Goal: Contribute content: Contribute content

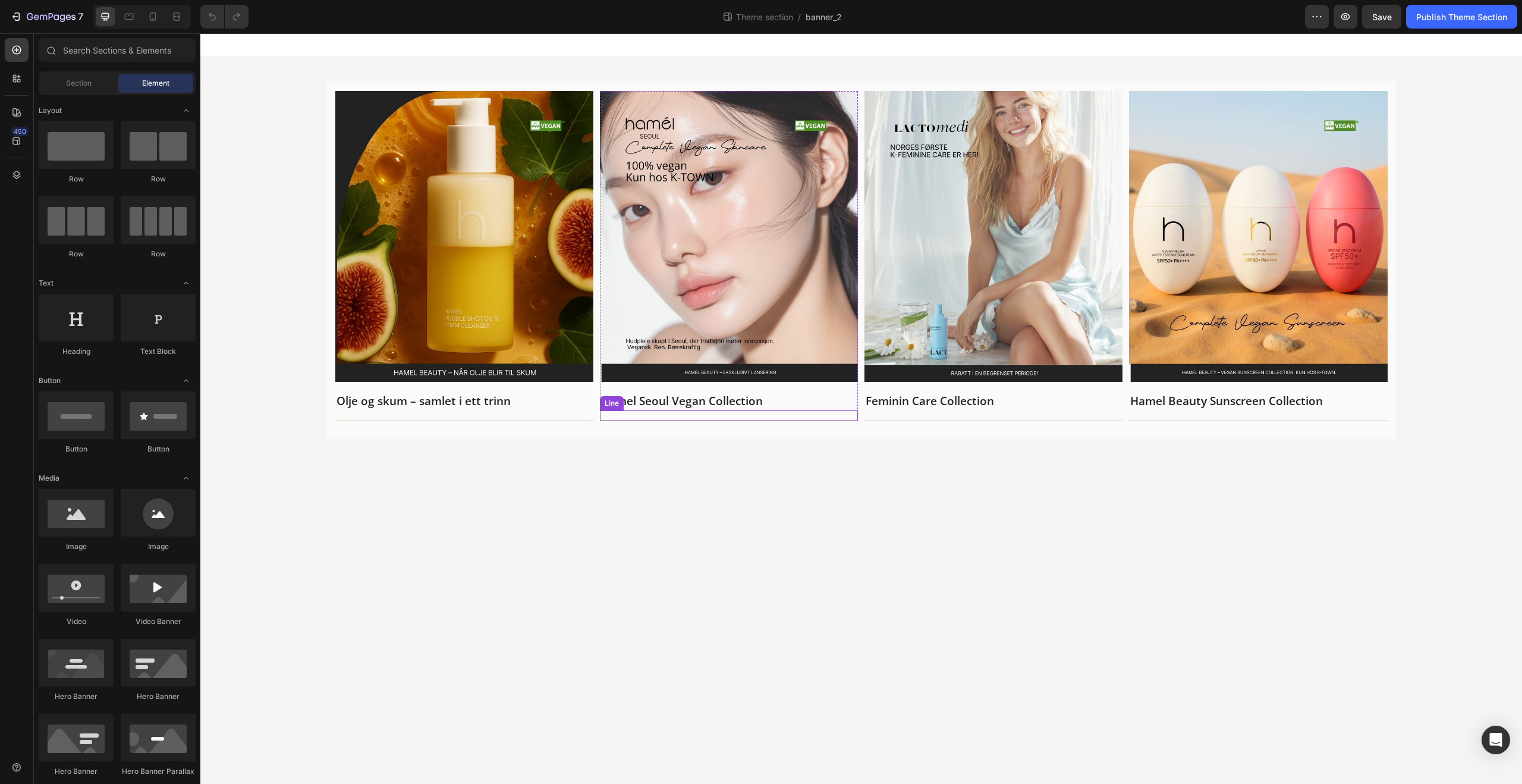
click at [824, 409] on div "Hamel Seoul Vegan Collection" at bounding box center [728, 401] width 258 height 20
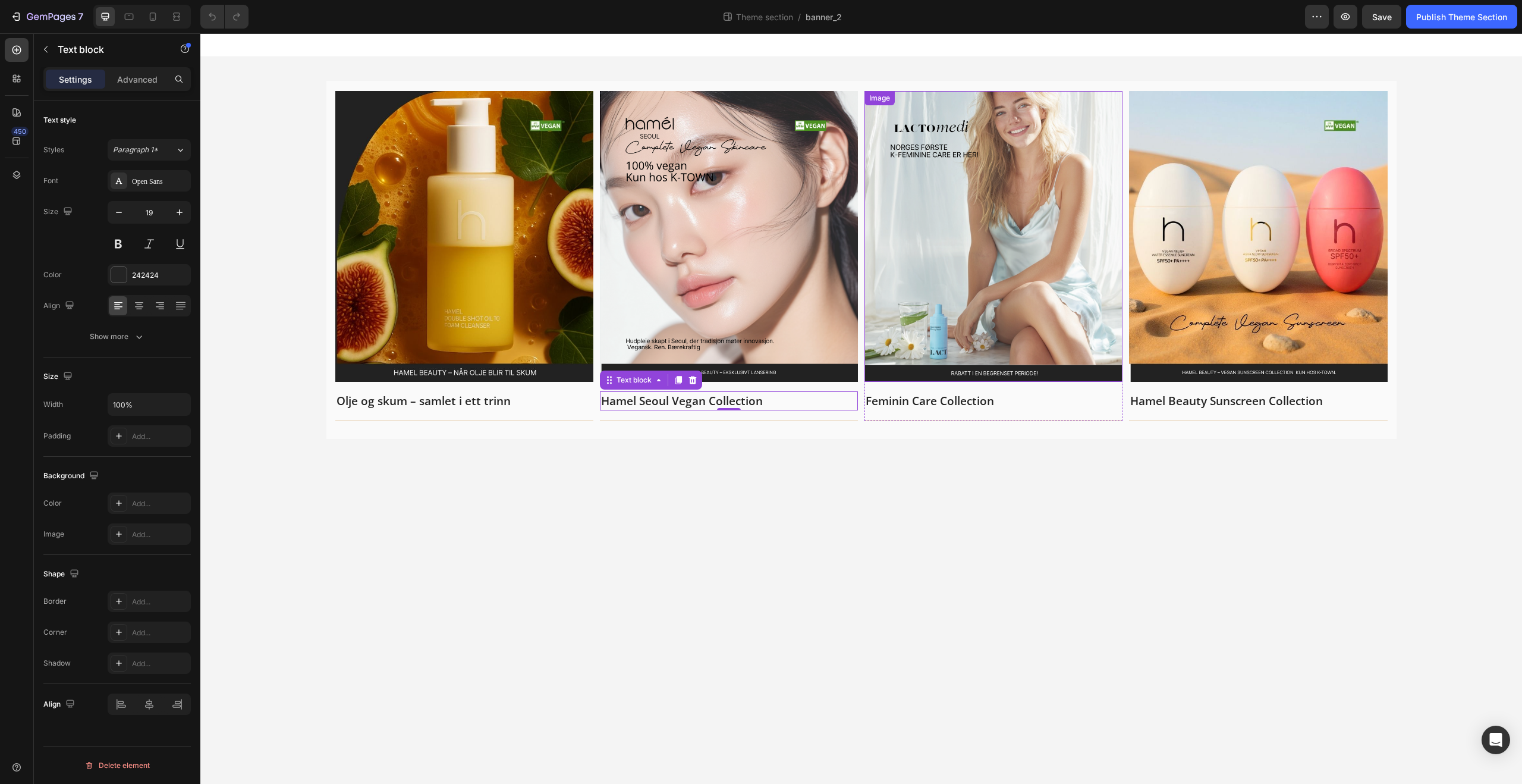
click at [959, 375] on img at bounding box center [994, 236] width 258 height 290
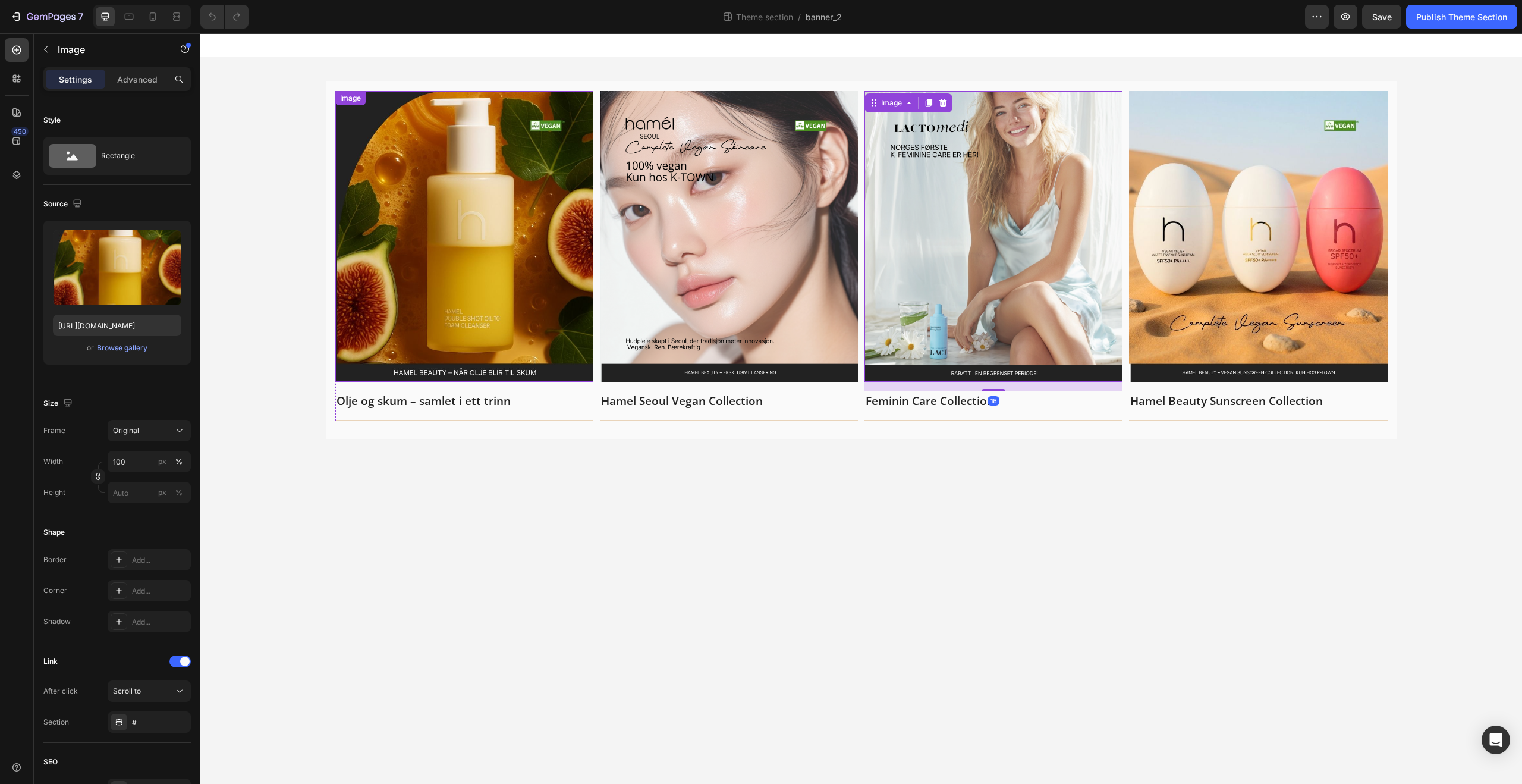
click at [530, 375] on img at bounding box center [464, 236] width 258 height 290
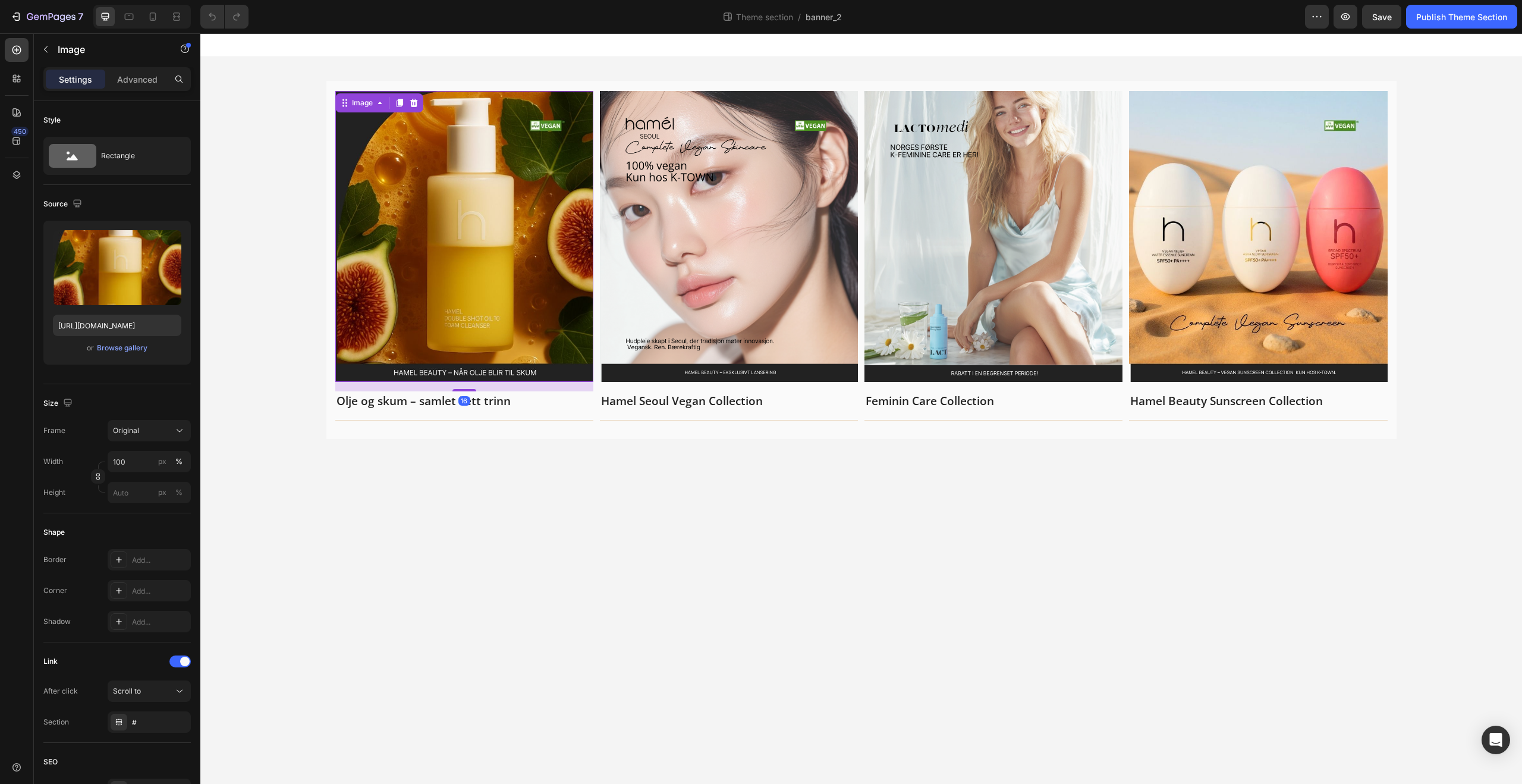
click at [530, 375] on img at bounding box center [464, 236] width 258 height 290
click at [528, 373] on img at bounding box center [464, 236] width 258 height 290
click at [544, 376] on img at bounding box center [464, 236] width 258 height 290
click at [755, 375] on img at bounding box center [728, 236] width 258 height 290
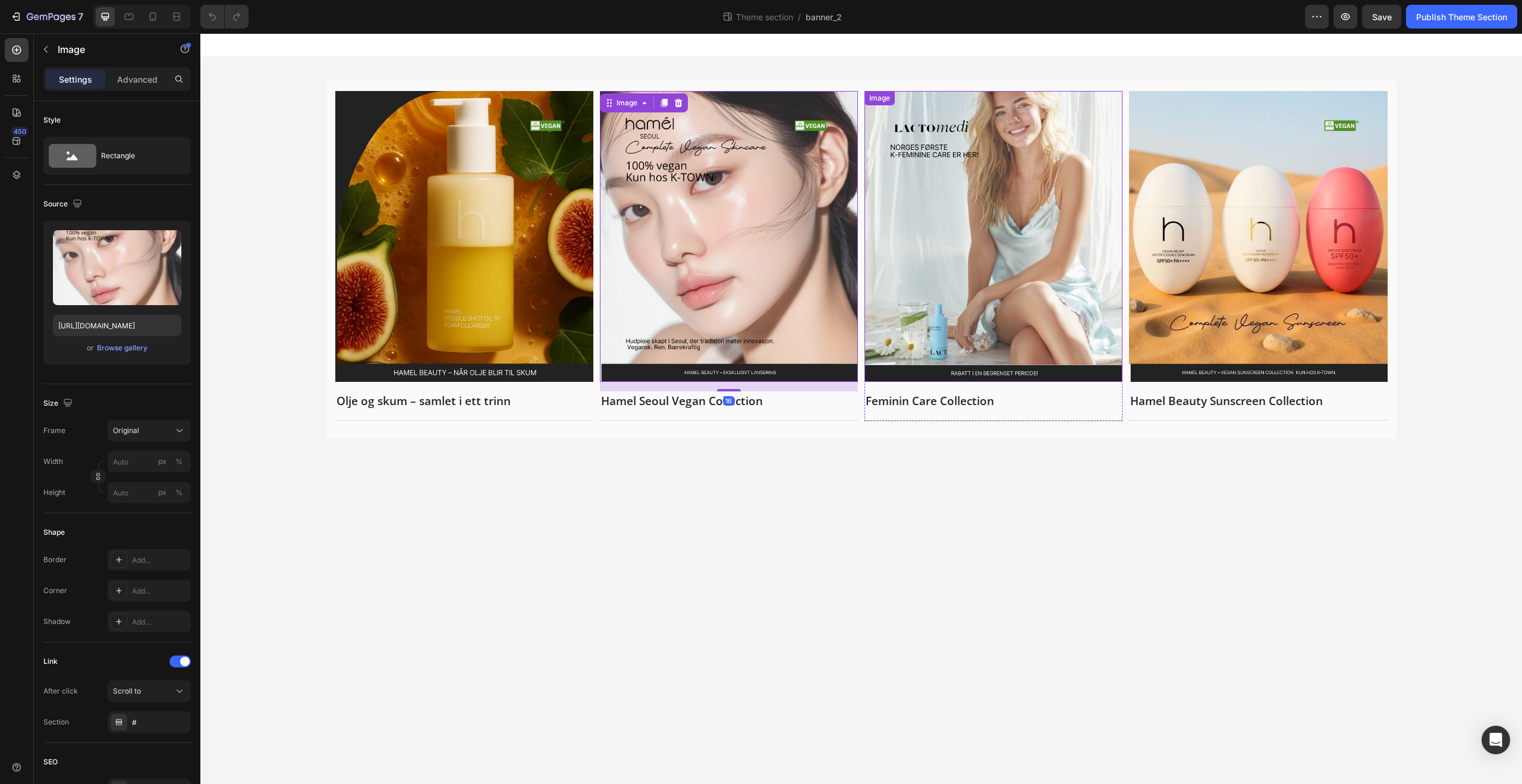
click at [952, 374] on img at bounding box center [994, 236] width 258 height 290
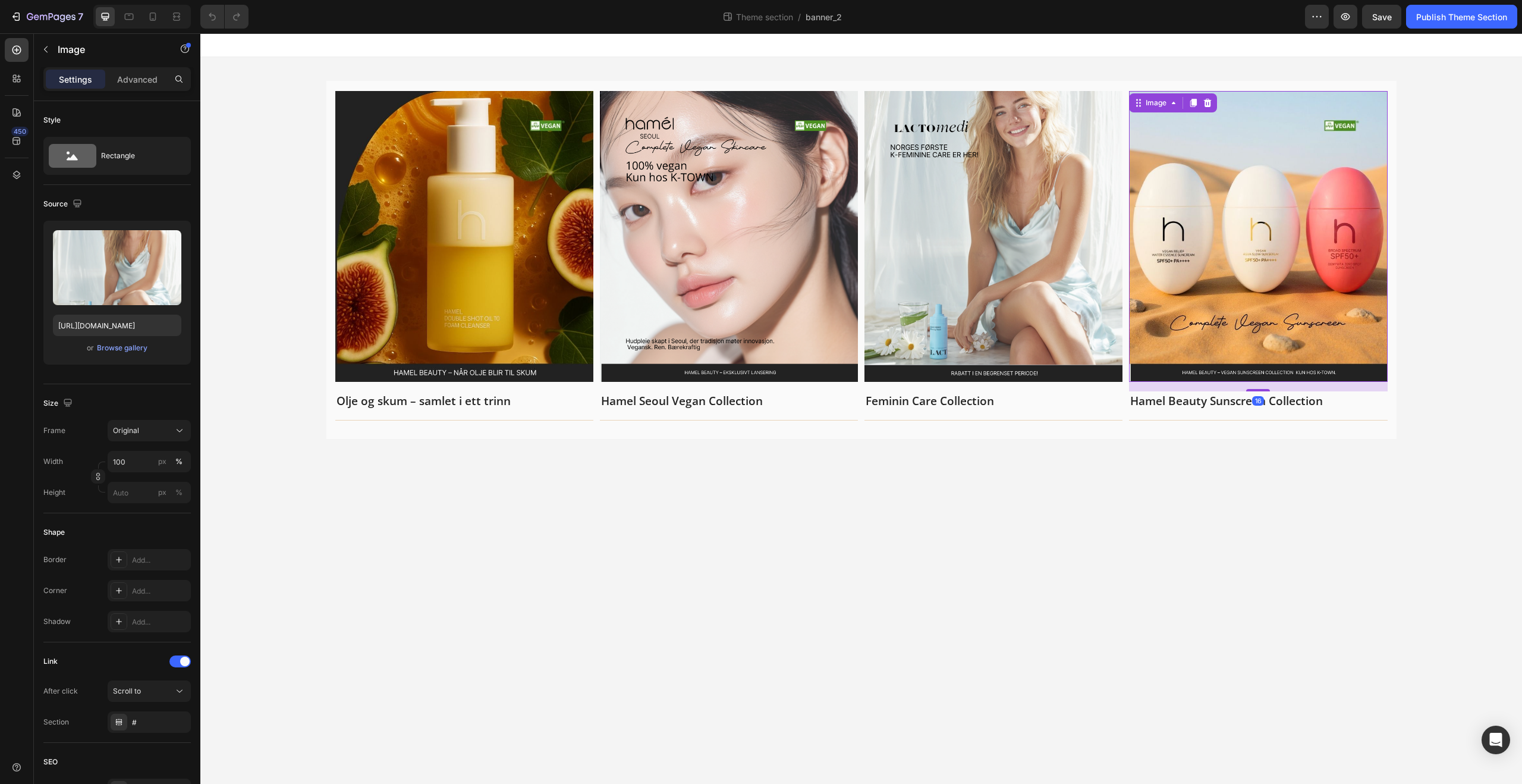
click at [1140, 371] on img at bounding box center [1258, 236] width 258 height 290
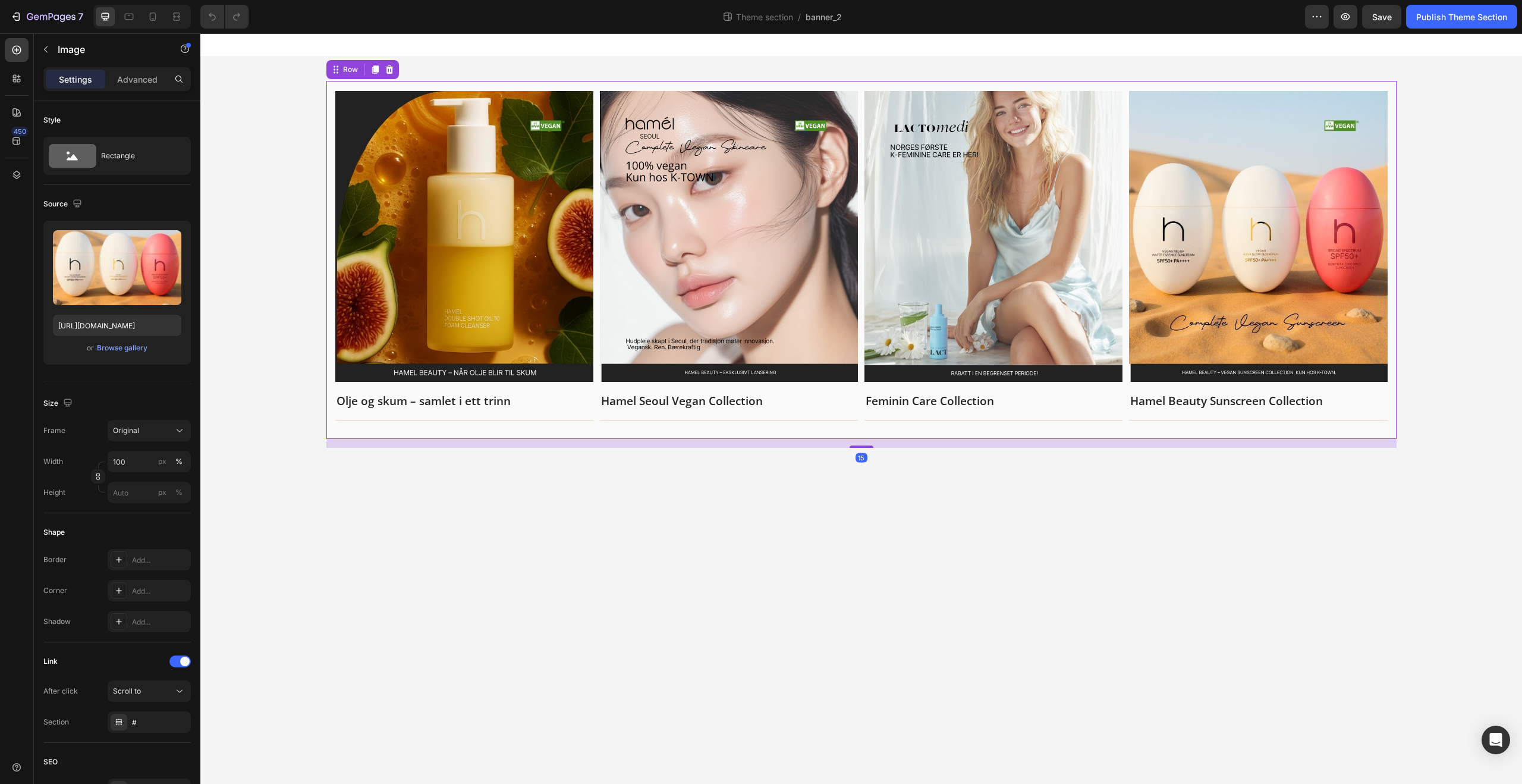
click at [1121, 435] on div "Image Olje og skum – samlet i ett trinn Text block Title Line Row Image Hamel S…" at bounding box center [861, 259] width 1070 height 358
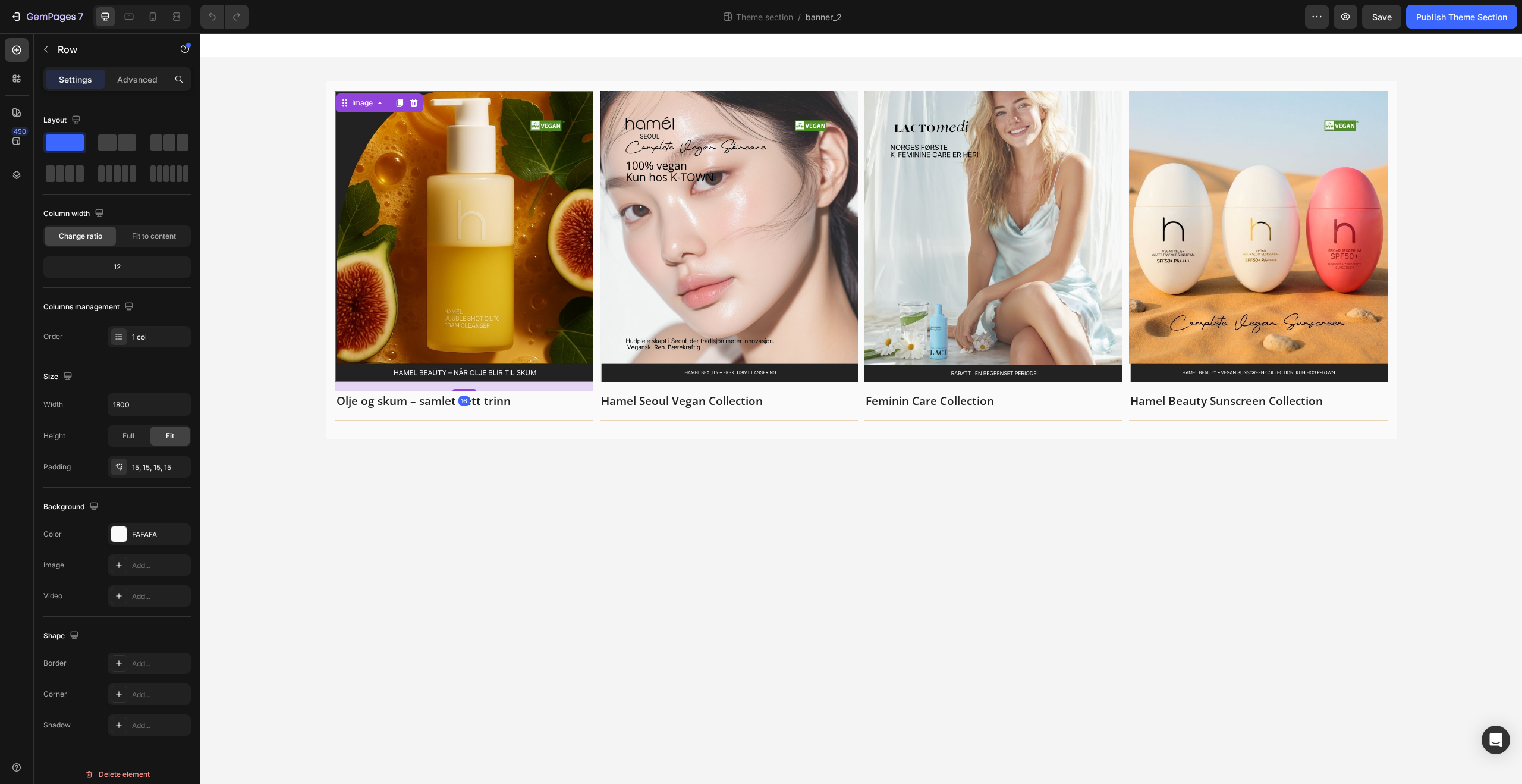
click at [536, 254] on img at bounding box center [464, 236] width 258 height 290
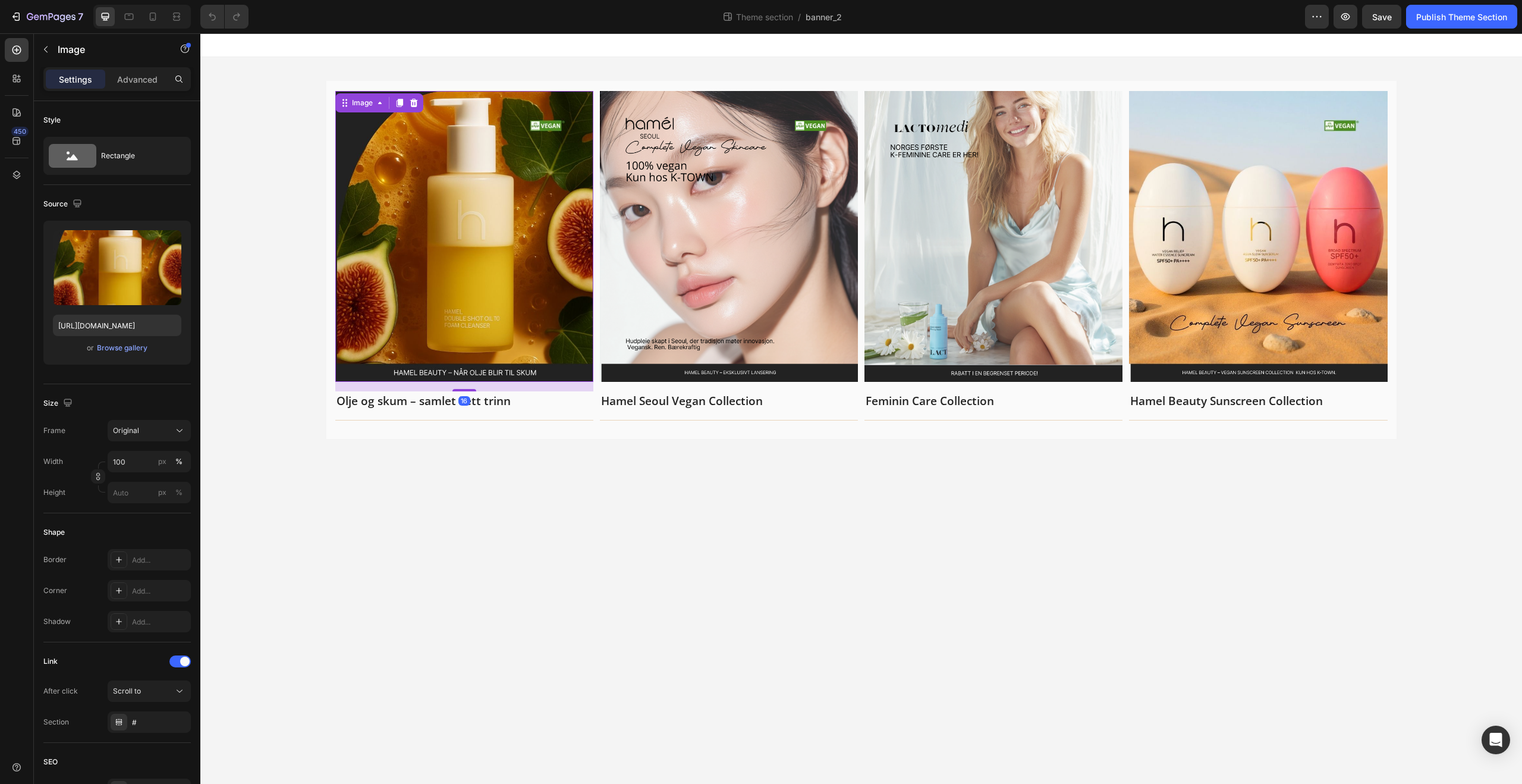
click at [530, 353] on img at bounding box center [464, 236] width 258 height 290
click at [583, 379] on img at bounding box center [464, 236] width 258 height 290
click at [525, 203] on img at bounding box center [464, 236] width 258 height 290
click at [129, 348] on div "Browse gallery" at bounding box center [122, 348] width 51 height 10
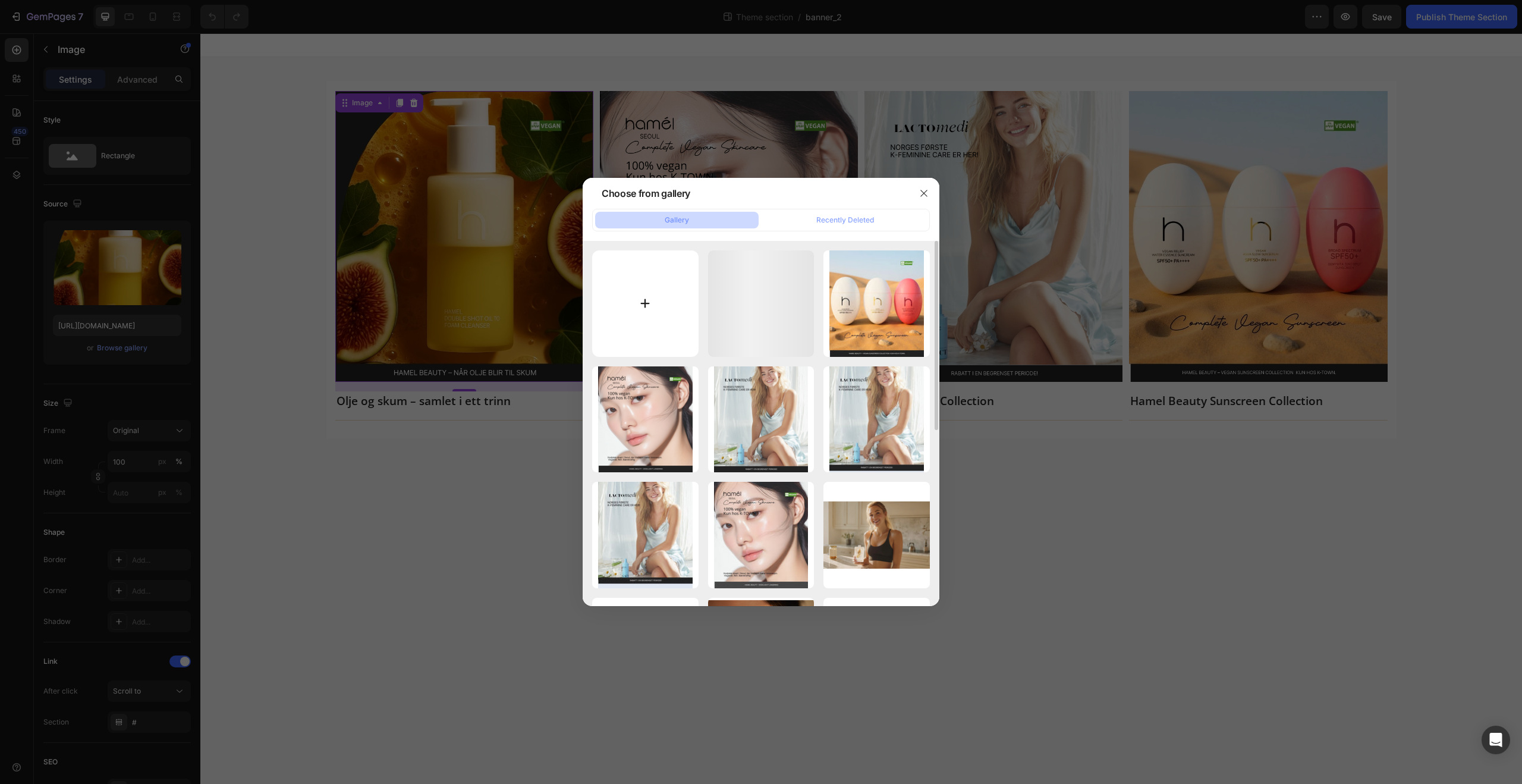
click at [697, 329] on input "file" at bounding box center [645, 303] width 106 height 106
click at [642, 276] on input "file" at bounding box center [645, 303] width 106 height 106
type input "C:\fakepath\K-town Main Banner_4.jpg"
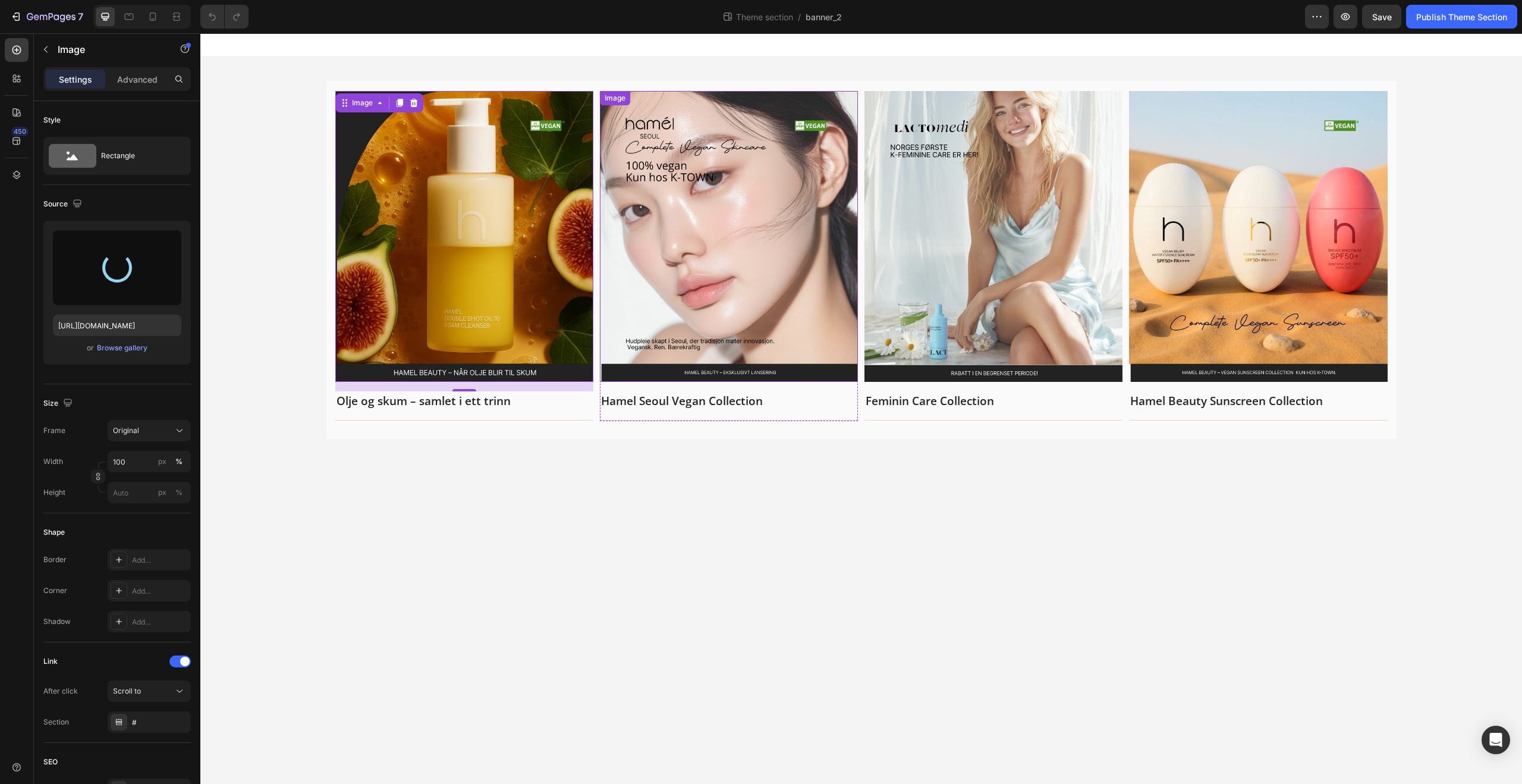
type input "[URL][DOMAIN_NAME]"
click at [686, 198] on img at bounding box center [728, 236] width 258 height 290
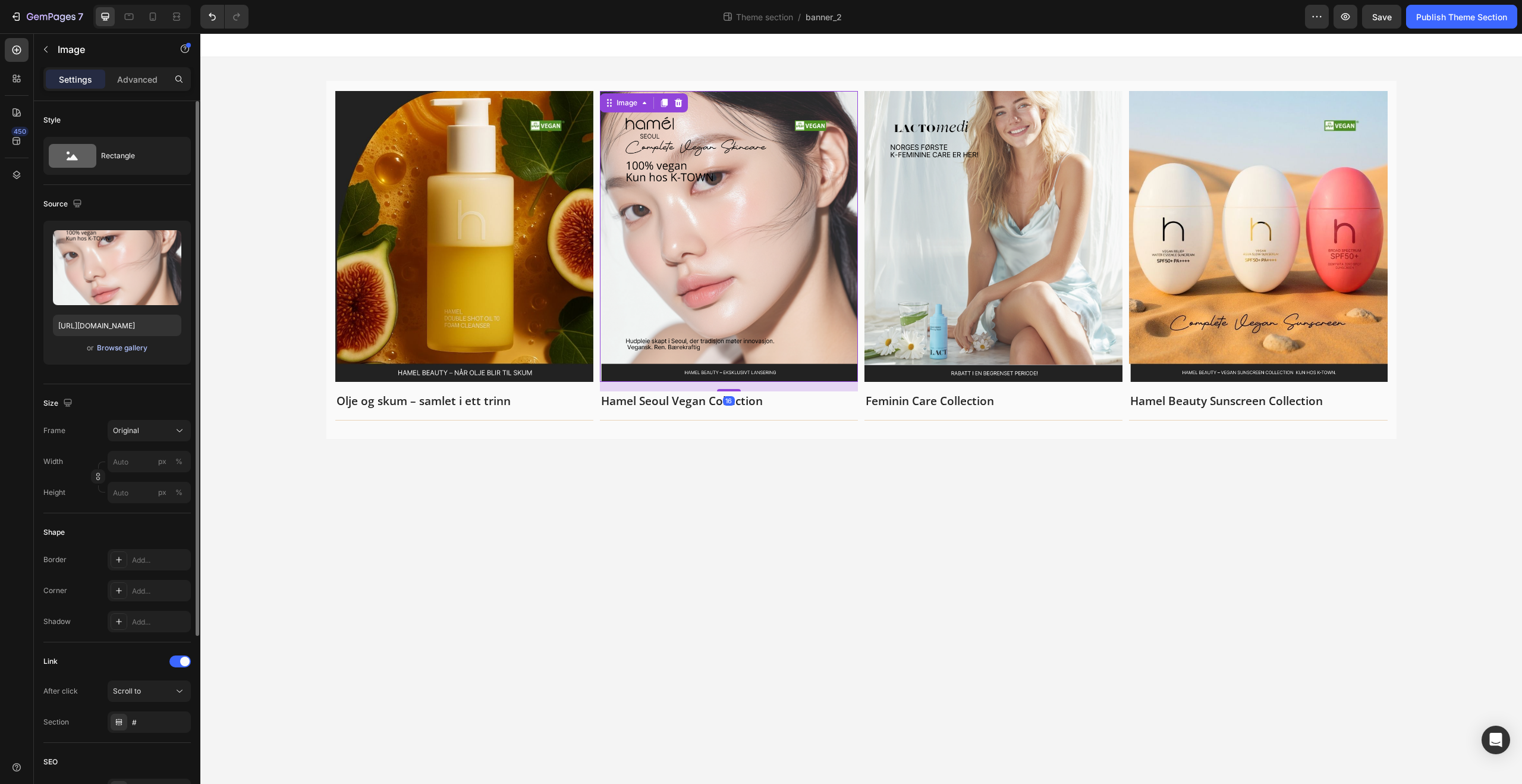
click at [129, 352] on div "Browse gallery" at bounding box center [122, 348] width 51 height 10
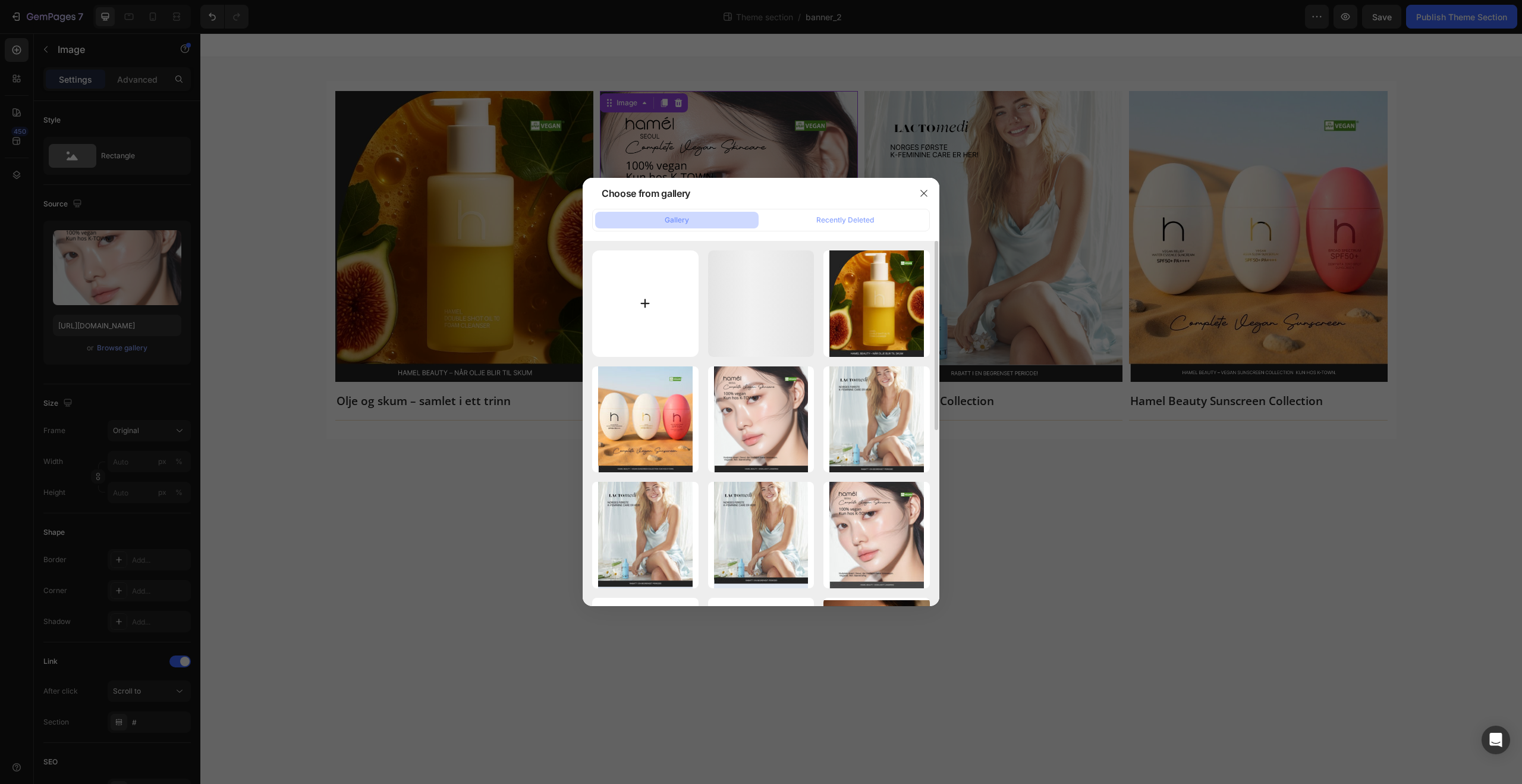
click at [635, 295] on input "file" at bounding box center [645, 303] width 106 height 106
type input "C:\fakepath\K-town Main Banner_1.jpg"
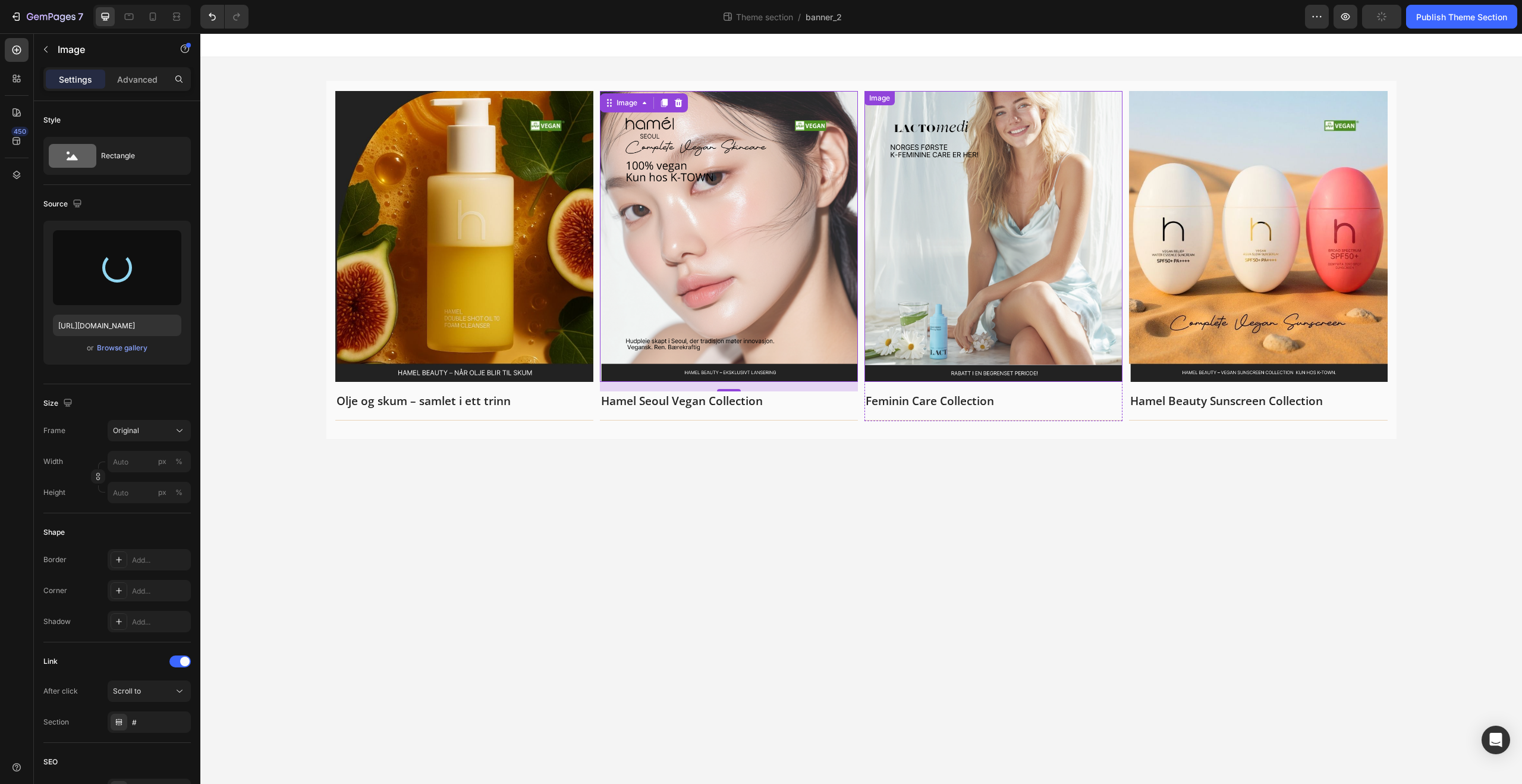
type input "[URL][DOMAIN_NAME]"
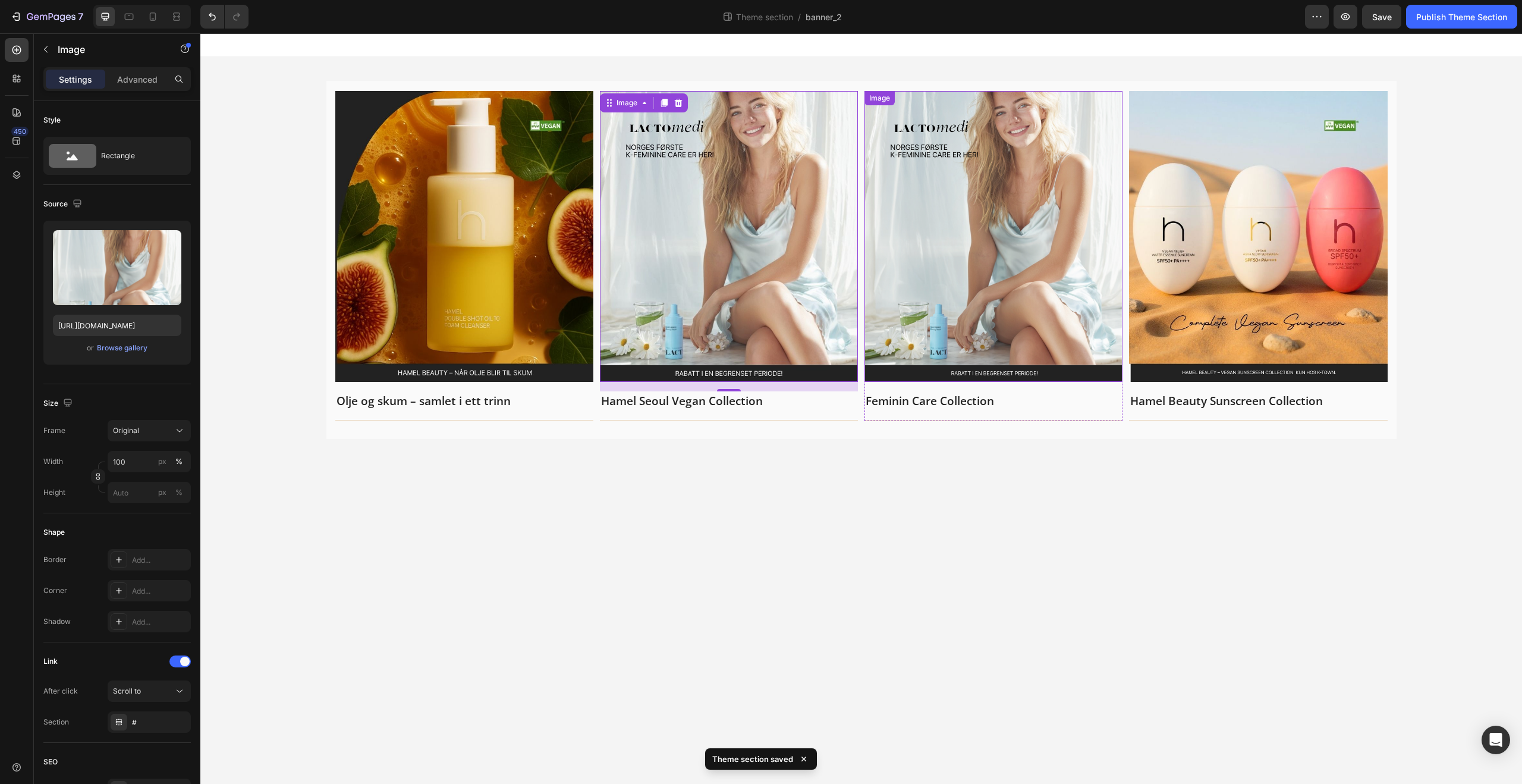
click at [882, 273] on img at bounding box center [994, 236] width 258 height 290
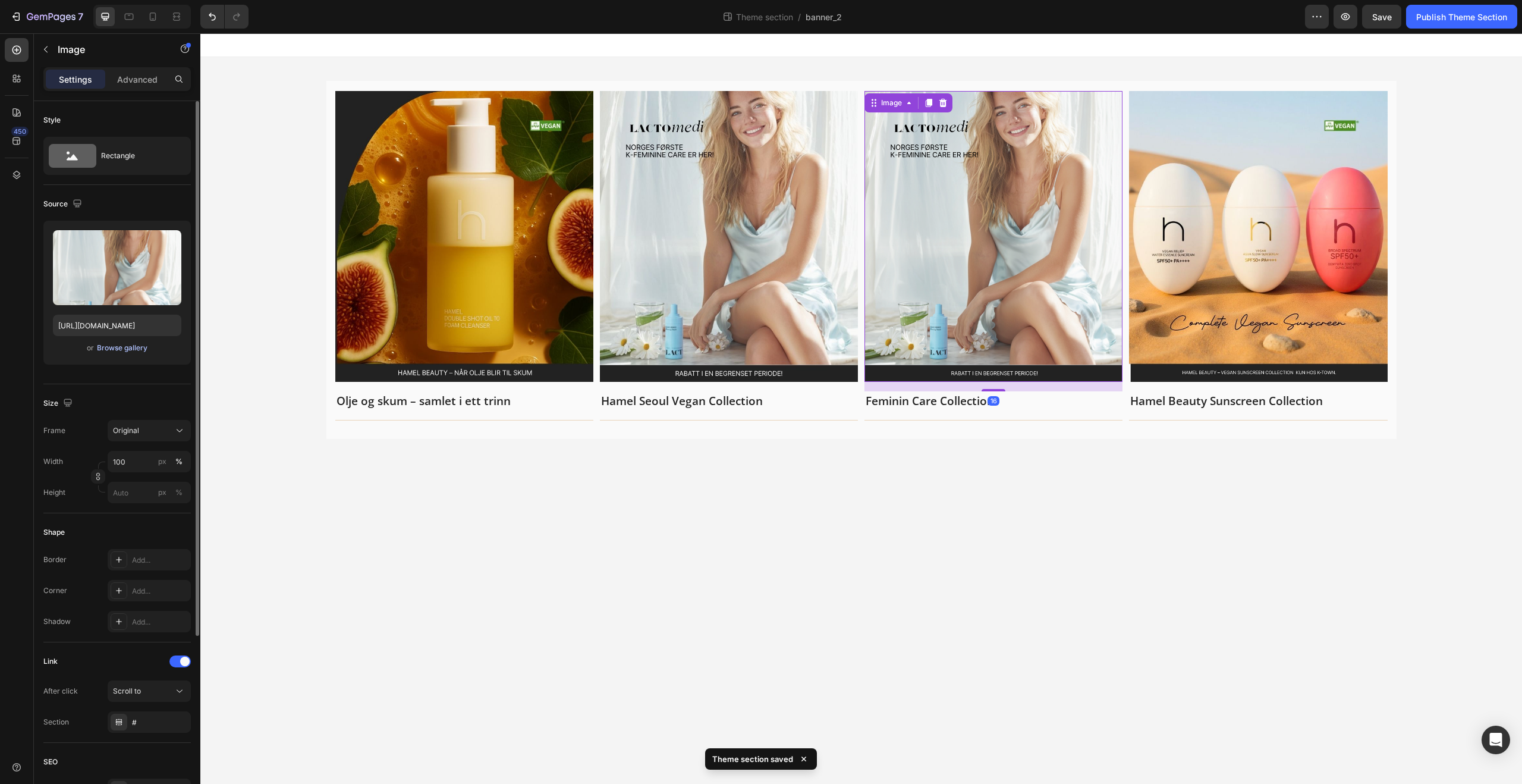
click at [135, 350] on div "Browse gallery" at bounding box center [122, 348] width 51 height 10
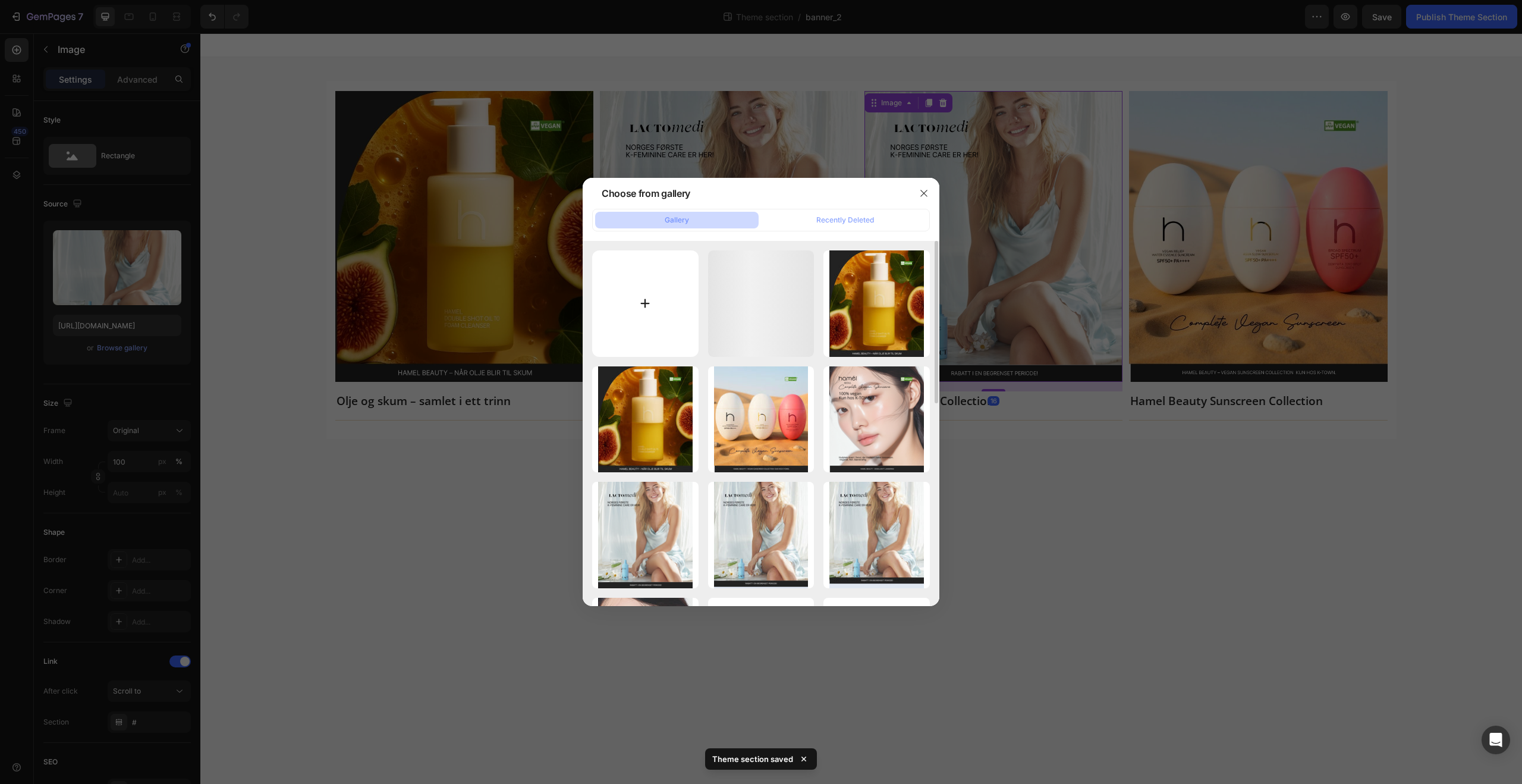
click at [628, 307] on input "file" at bounding box center [645, 303] width 106 height 106
type input "C:\fakepath\K-town Main Banner_3.jpg"
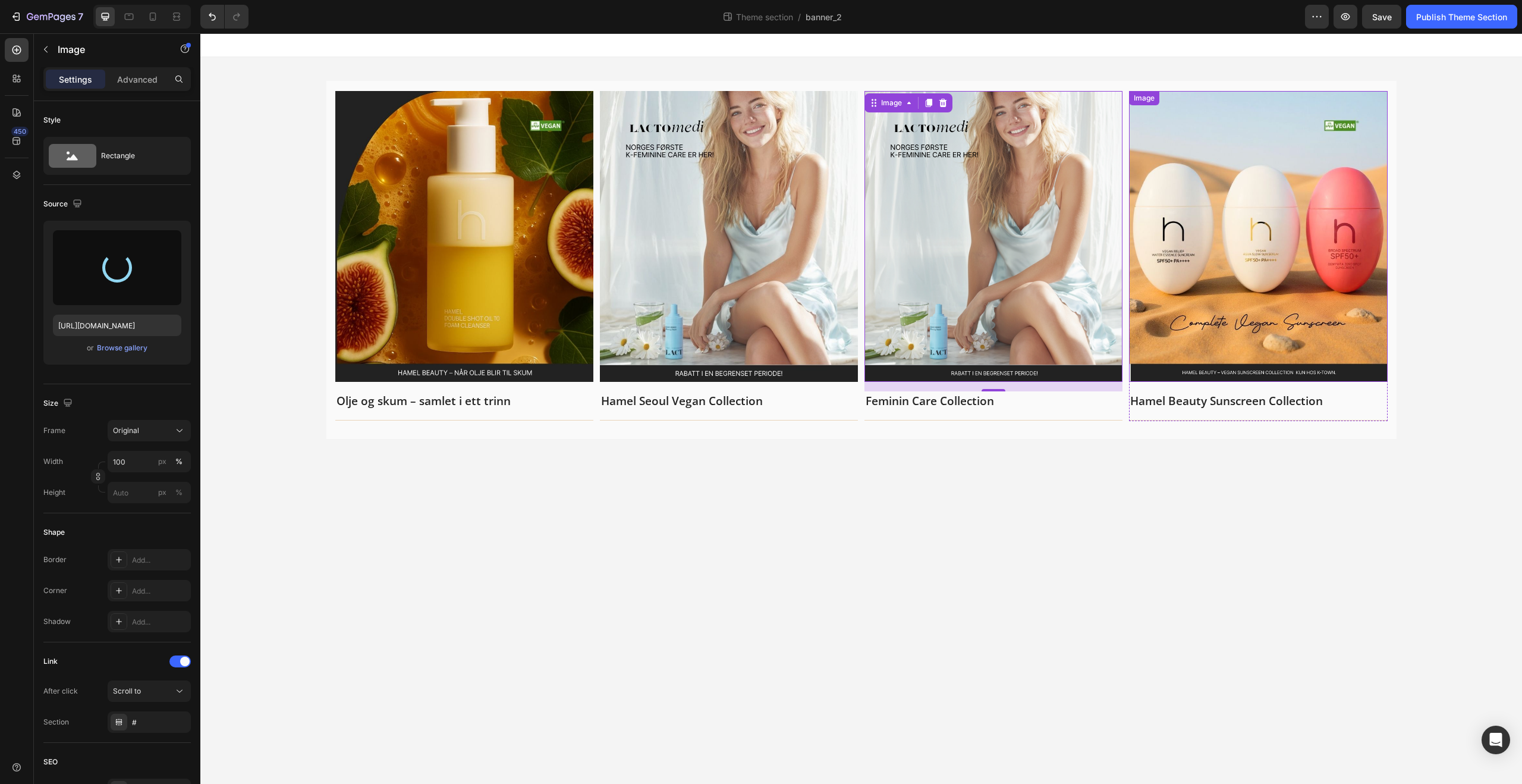
type input "[URL][DOMAIN_NAME]"
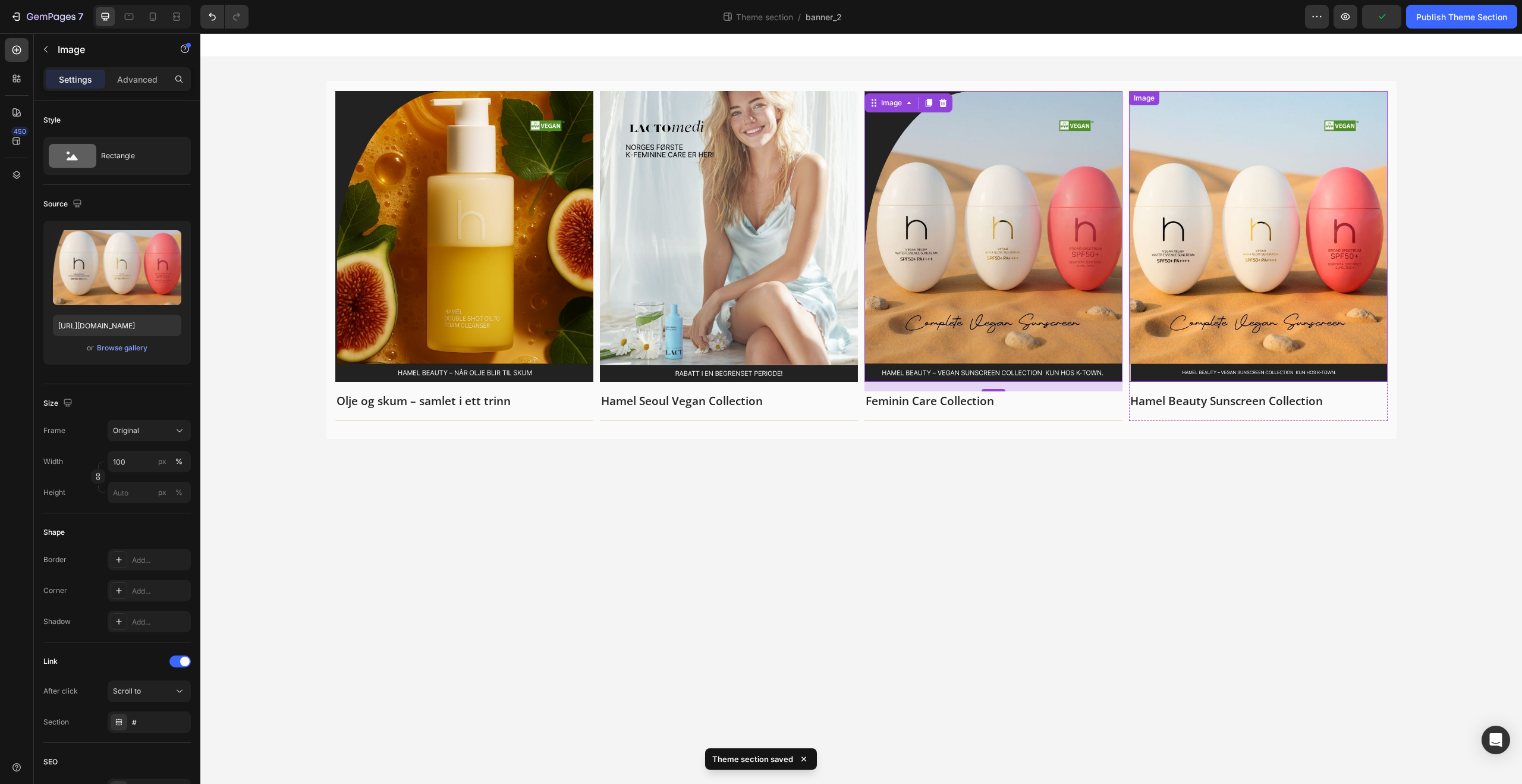
click at [1236, 203] on img at bounding box center [1258, 236] width 258 height 290
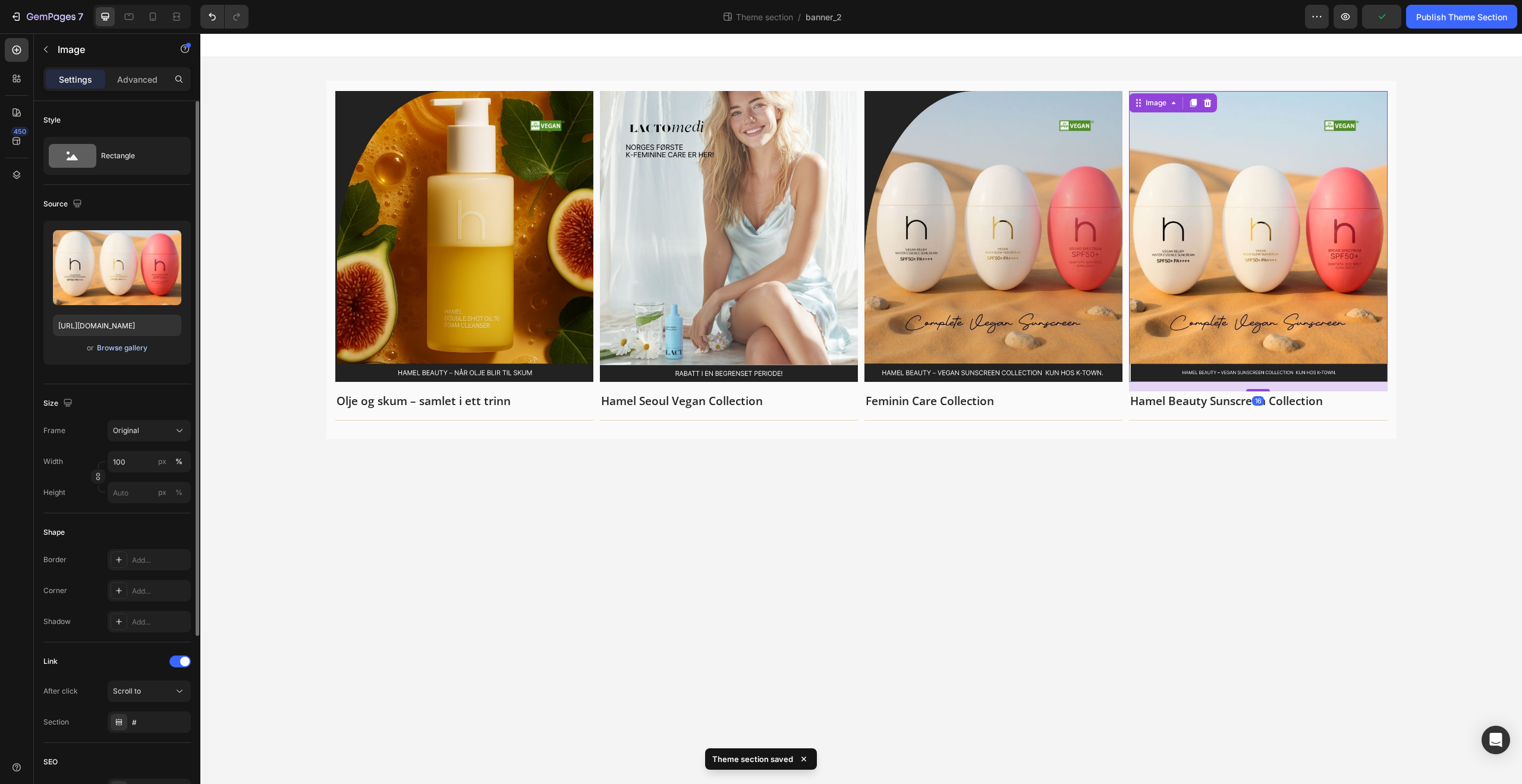
click at [131, 350] on div "Browse gallery" at bounding box center [122, 348] width 51 height 10
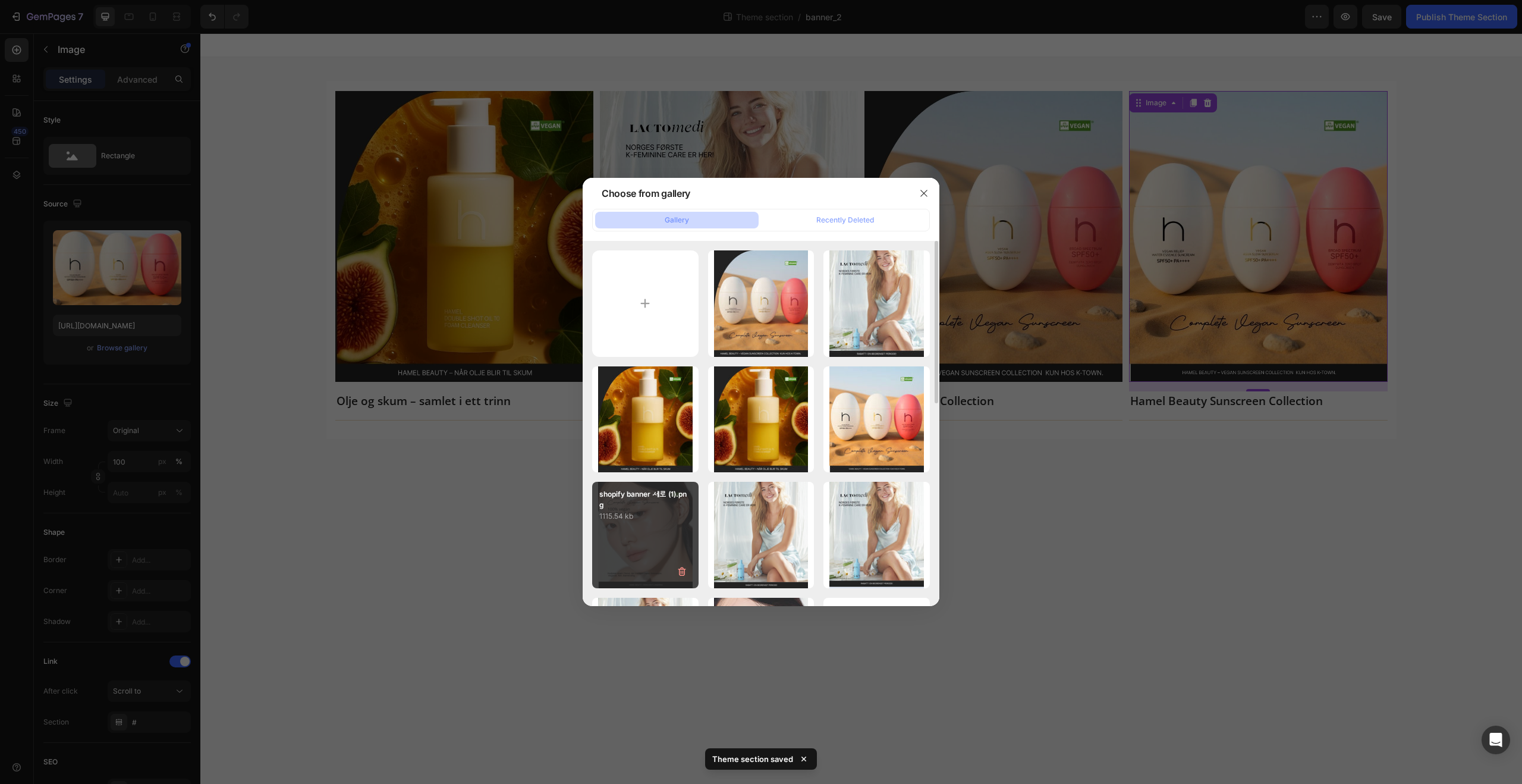
click at [667, 549] on div "shopify banner 세로 (1).png 1115.54 kb" at bounding box center [645, 535] width 106 height 106
type input "[URL][DOMAIN_NAME]"
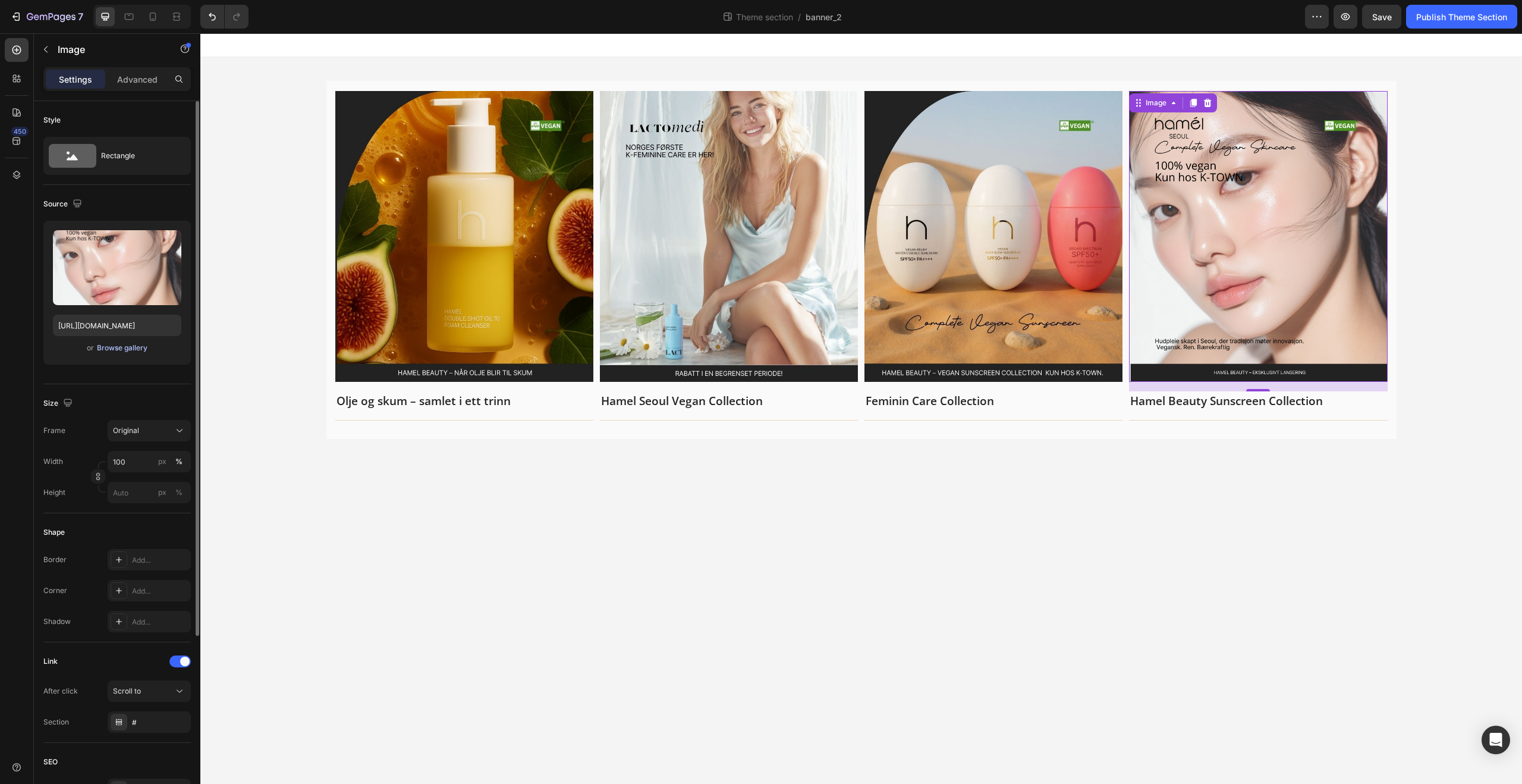
click at [102, 343] on div "Browse gallery" at bounding box center [122, 348] width 51 height 10
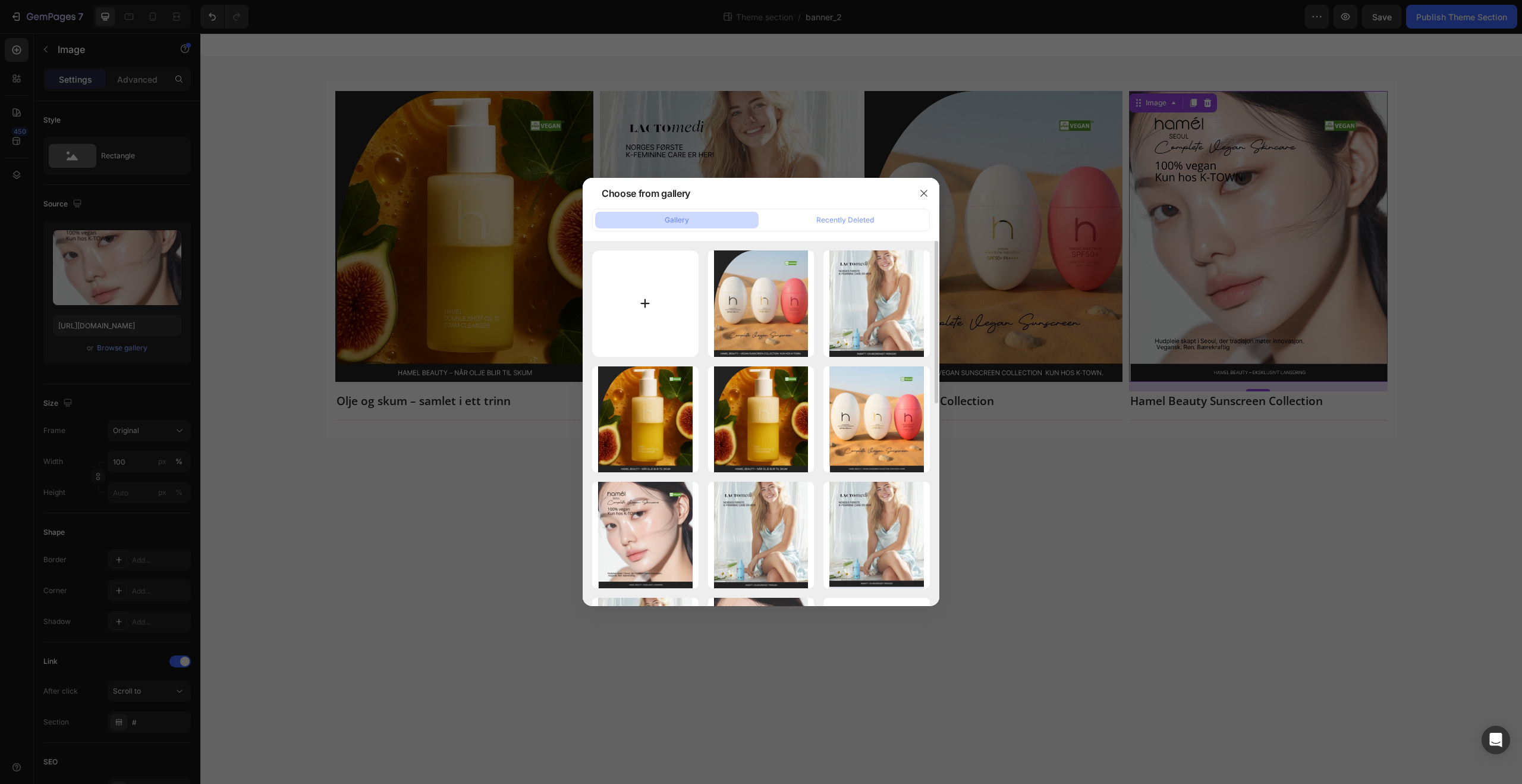
click at [621, 303] on input "file" at bounding box center [645, 303] width 106 height 106
type input "C:\fakepath\K-town Main Banner_2.jpg"
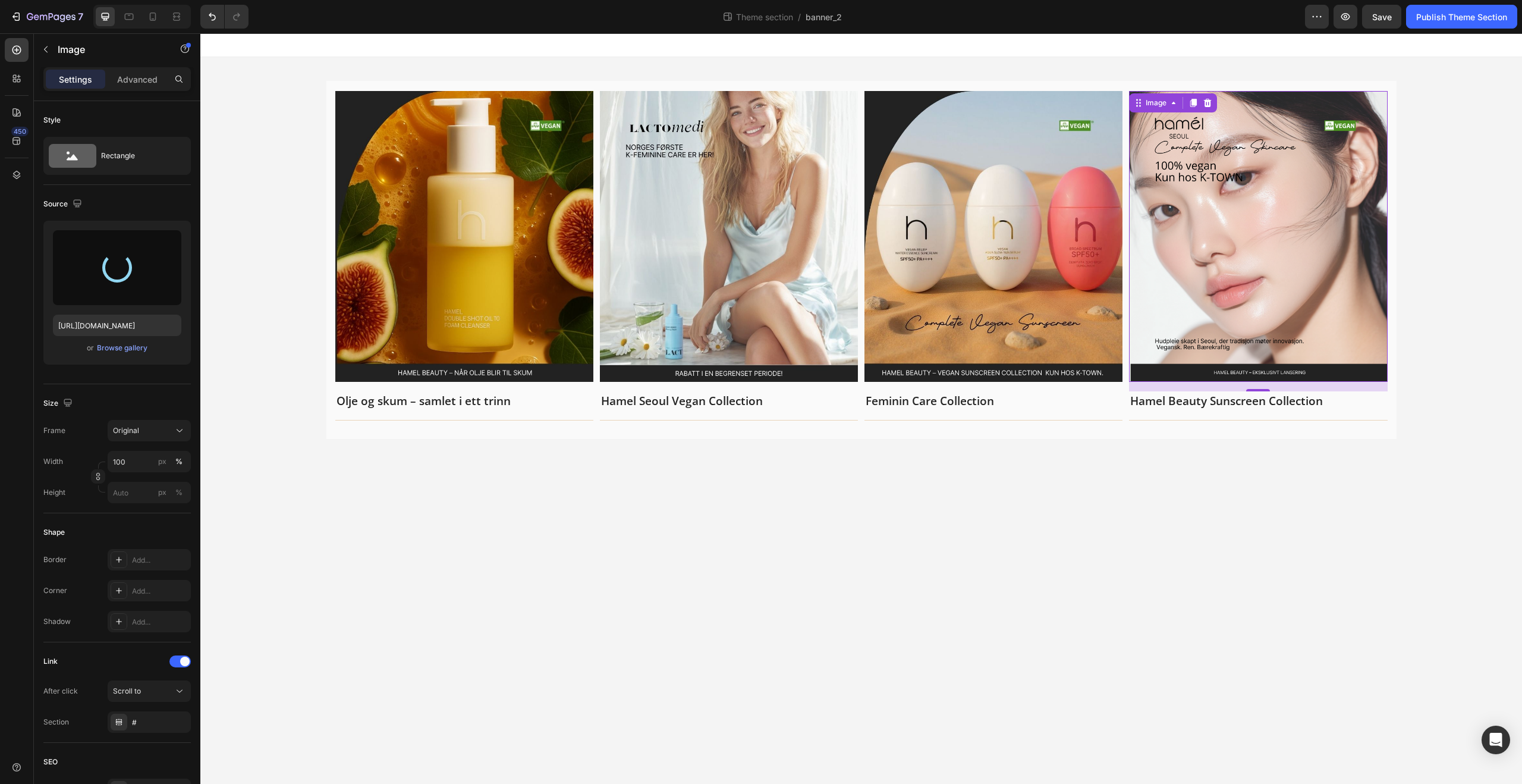
type input "[URL][DOMAIN_NAME]"
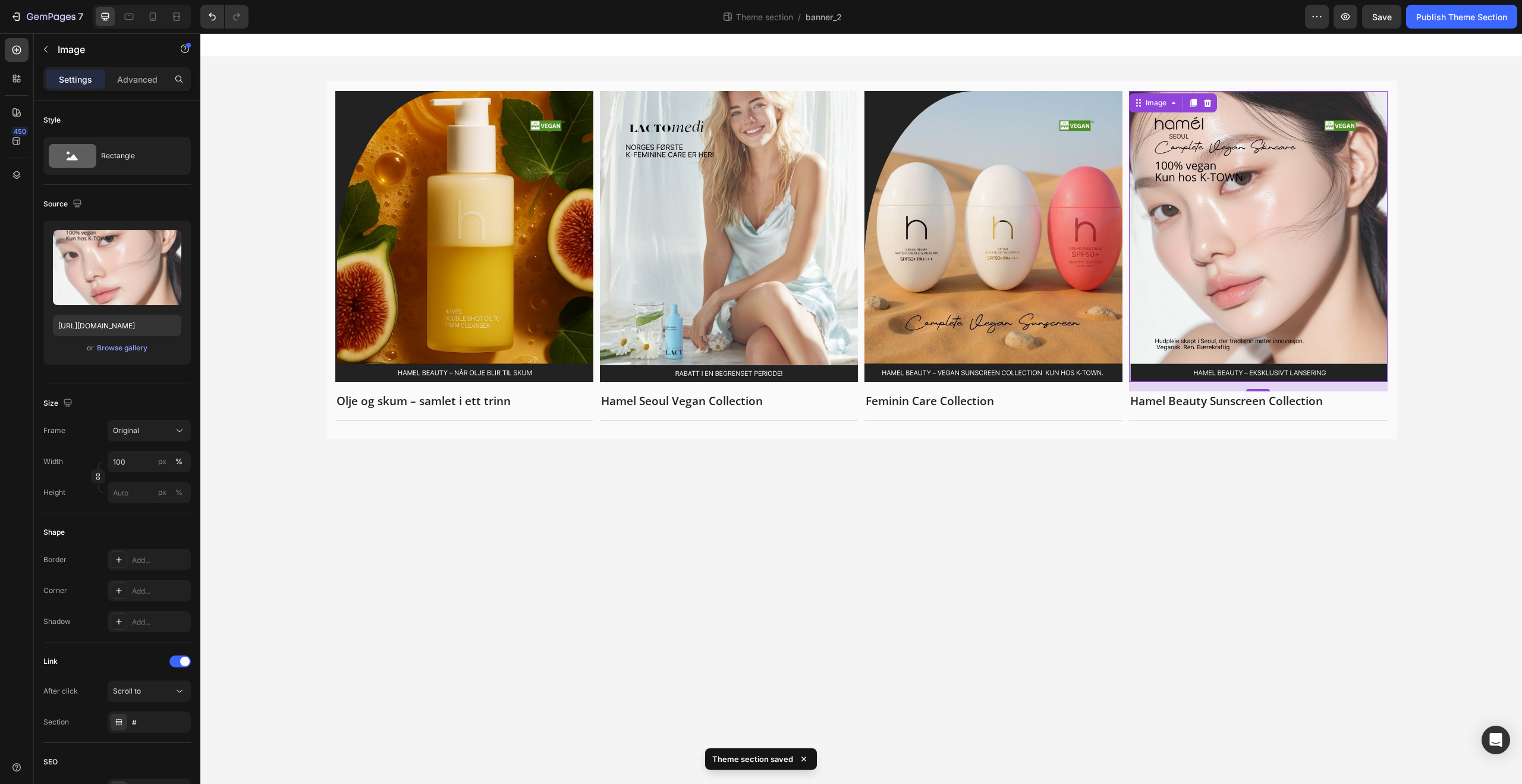
click at [139, 94] on div "Settings Advanced" at bounding box center [117, 84] width 167 height 34
click at [139, 90] on div "Settings Advanced" at bounding box center [117, 79] width 148 height 24
click at [326, 94] on div "Image Olje og skum – samlet i ett trinn Text block Title Line Row Image Hamel S…" at bounding box center [861, 259] width 1070 height 358
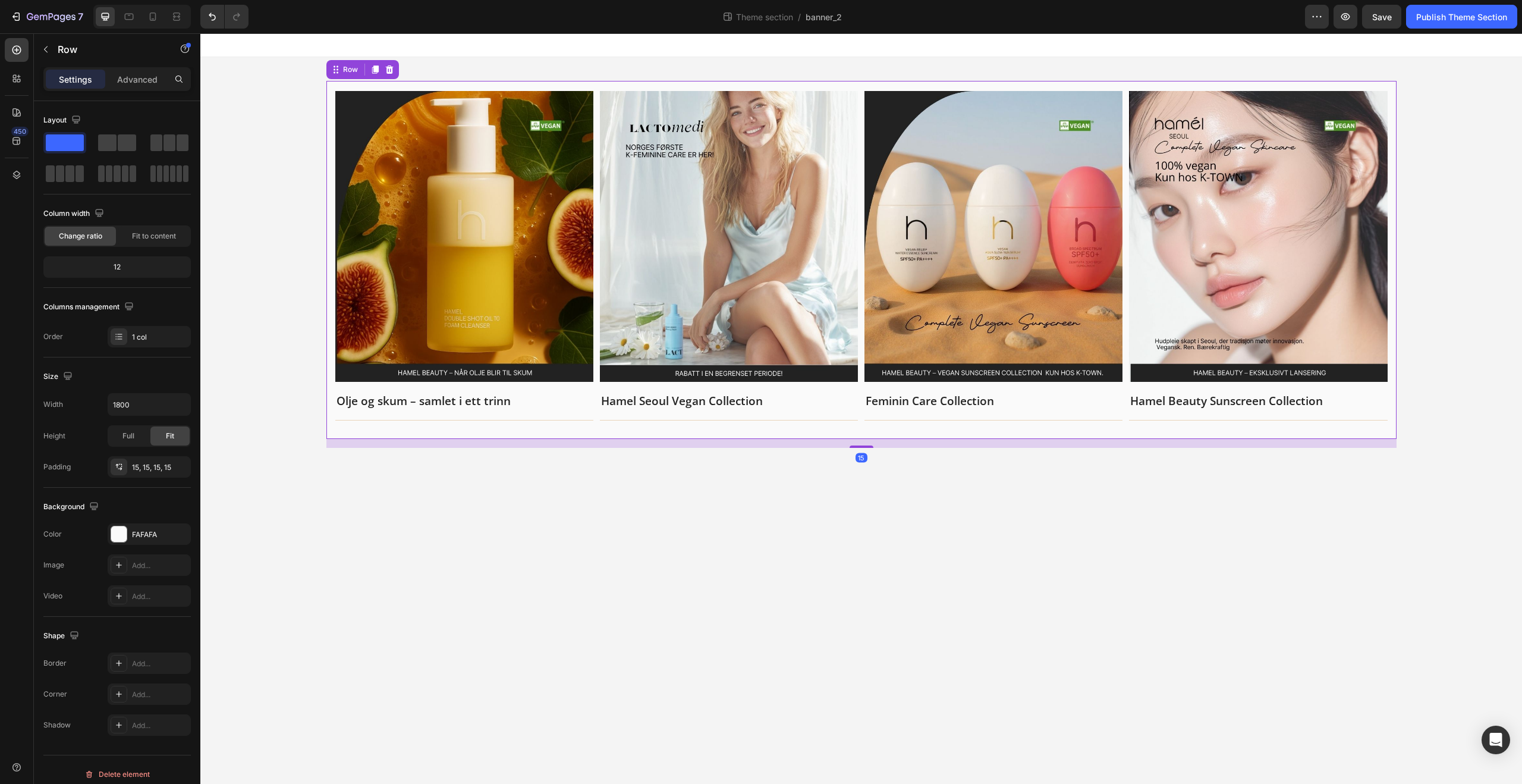
click at [331, 91] on div "Image Olje og skum – samlet i ett trinn Text block Title Line Row Image Hamel S…" at bounding box center [861, 259] width 1070 height 358
click at [152, 70] on div "Advanced" at bounding box center [137, 79] width 60 height 19
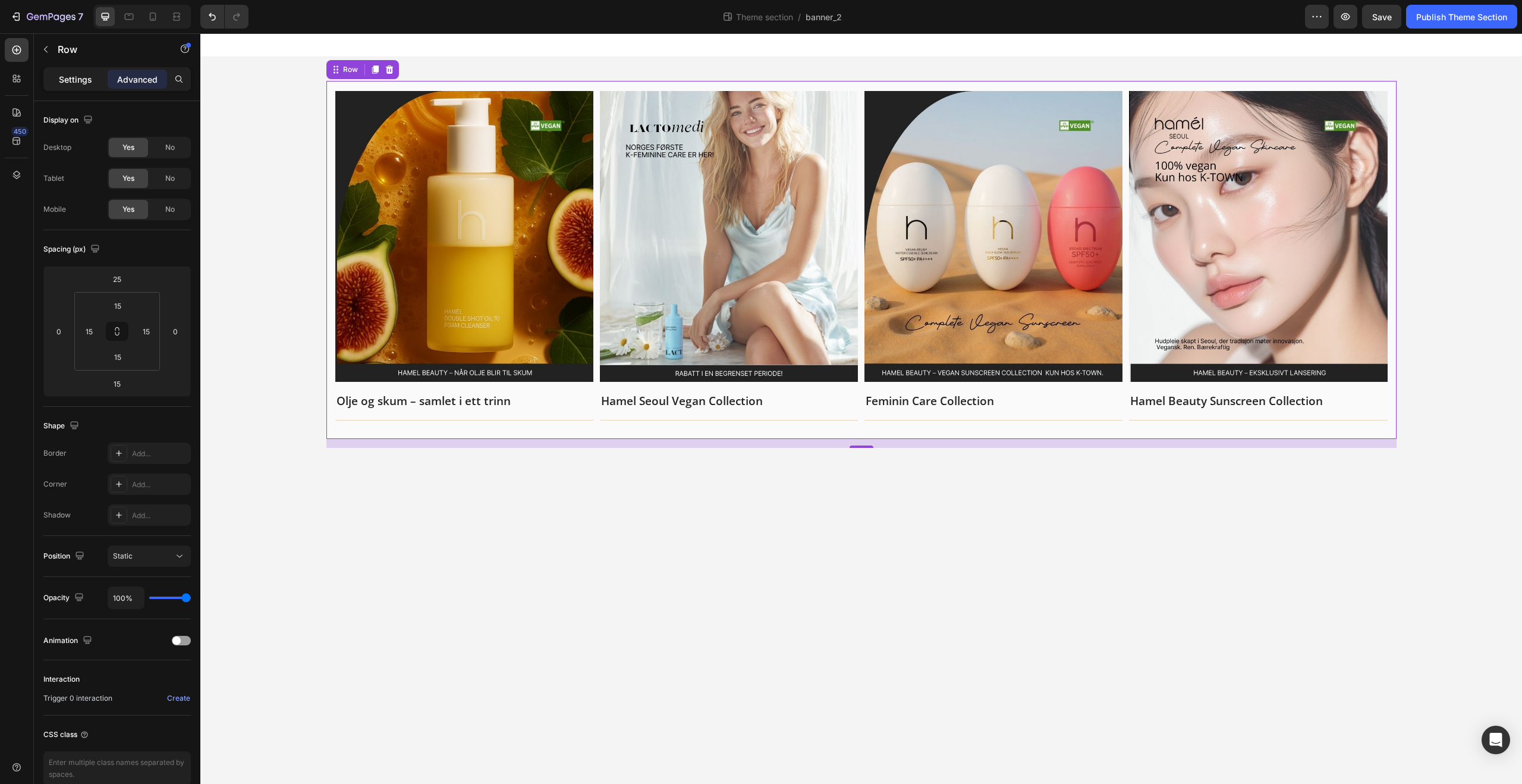
click at [96, 79] on div "Settings" at bounding box center [75, 79] width 60 height 19
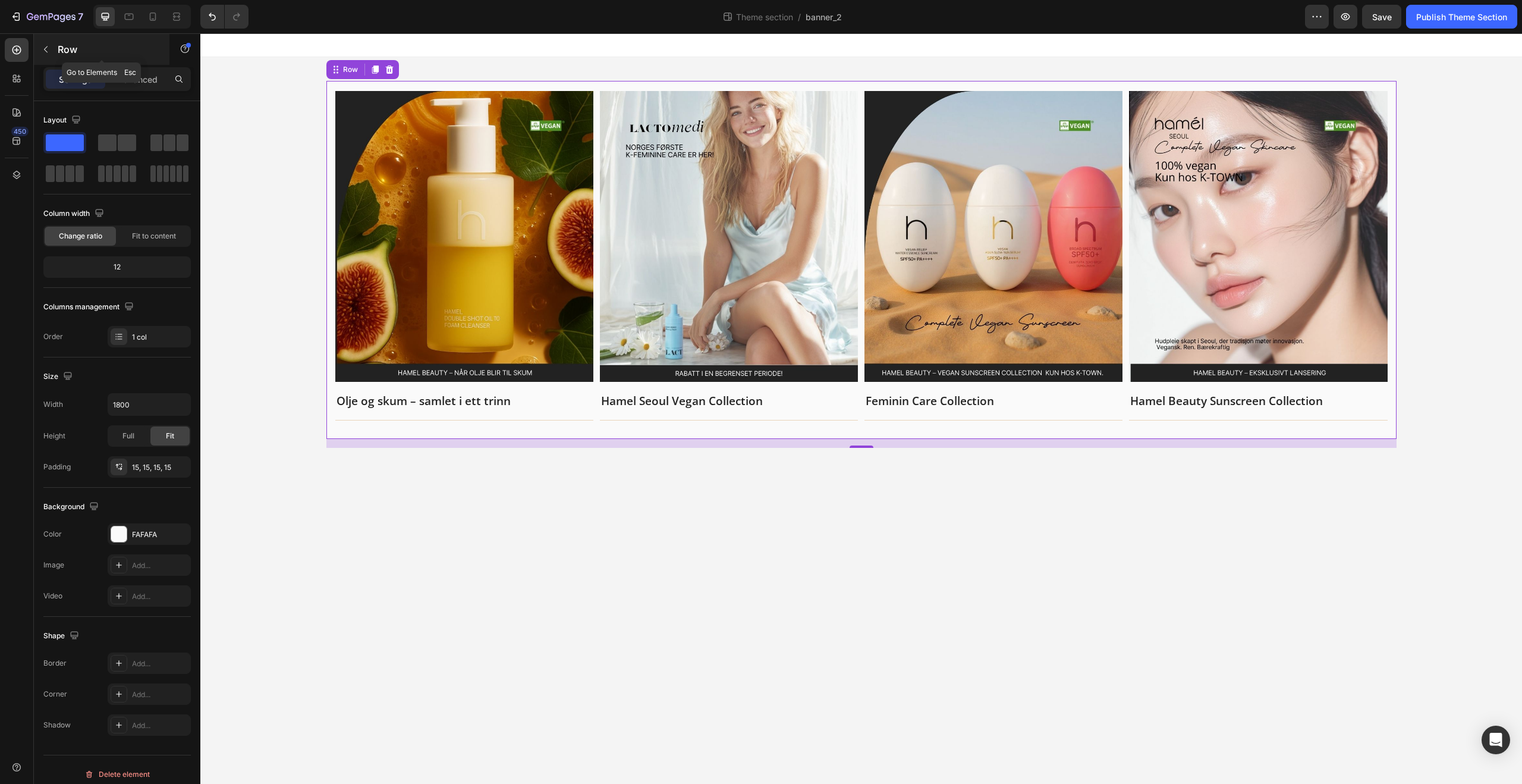
click at [48, 50] on icon "button" at bounding box center [46, 49] width 10 height 10
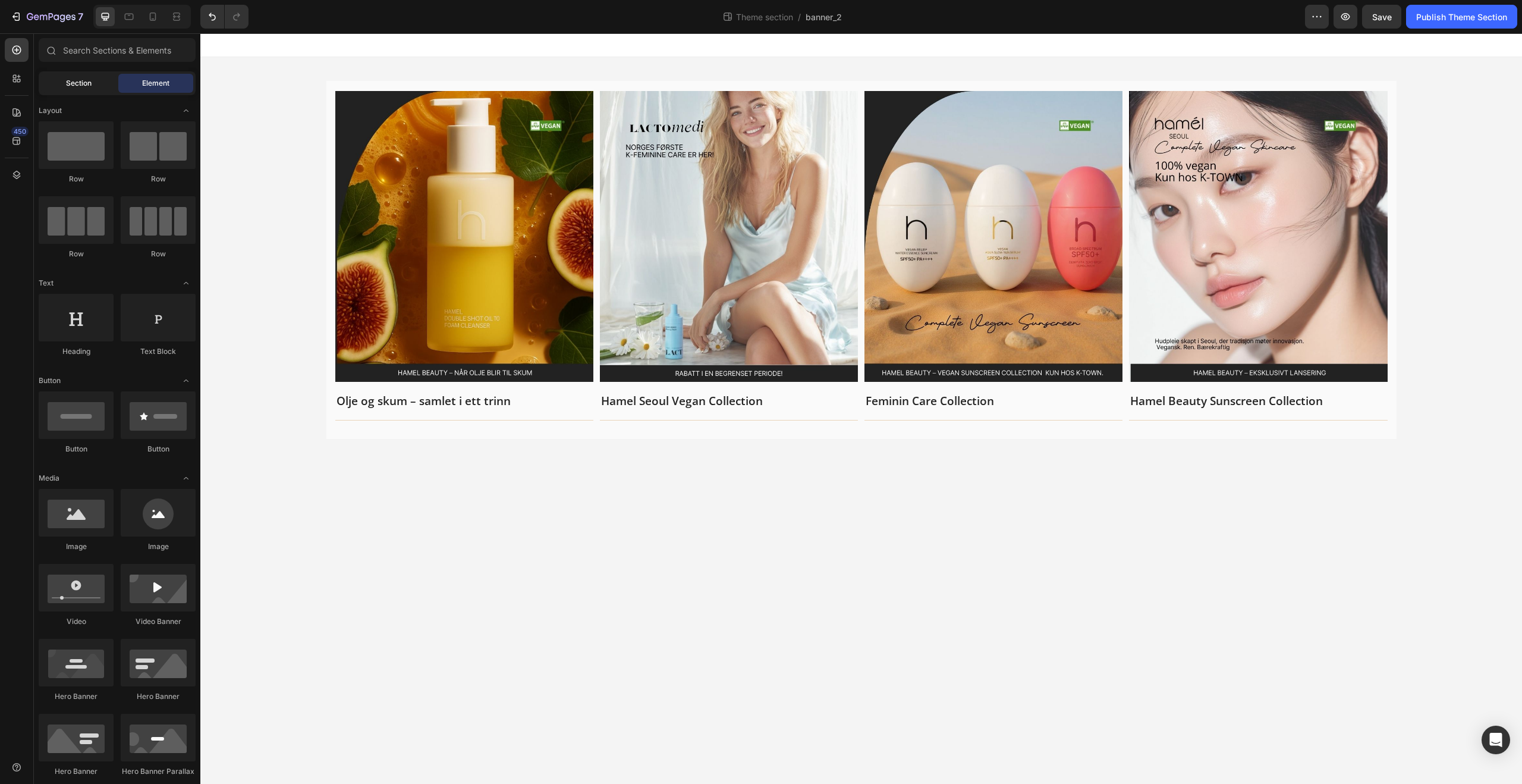
click at [75, 79] on span "Section" at bounding box center [79, 83] width 25 height 10
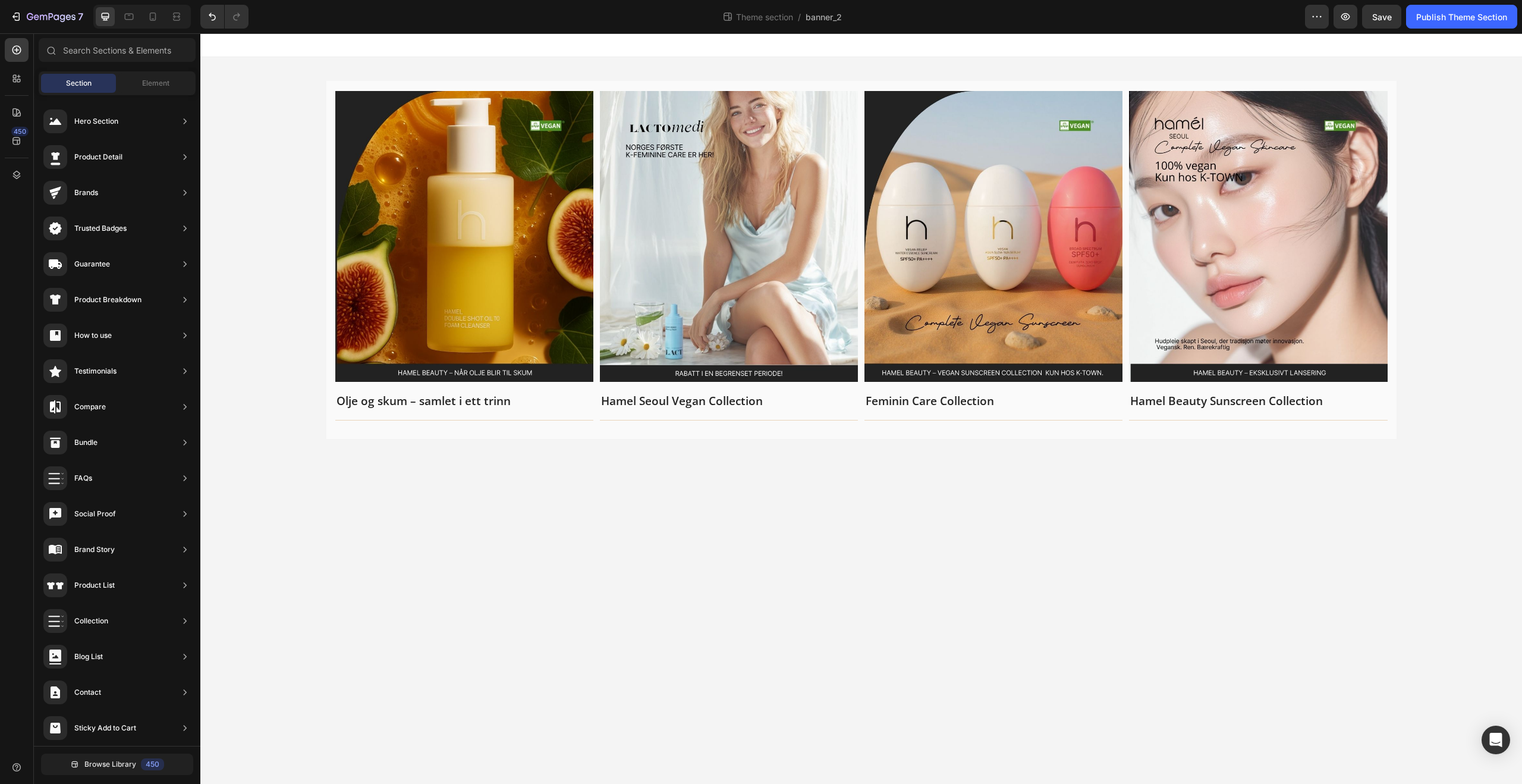
click at [393, 101] on div "Image" at bounding box center [464, 236] width 258 height 290
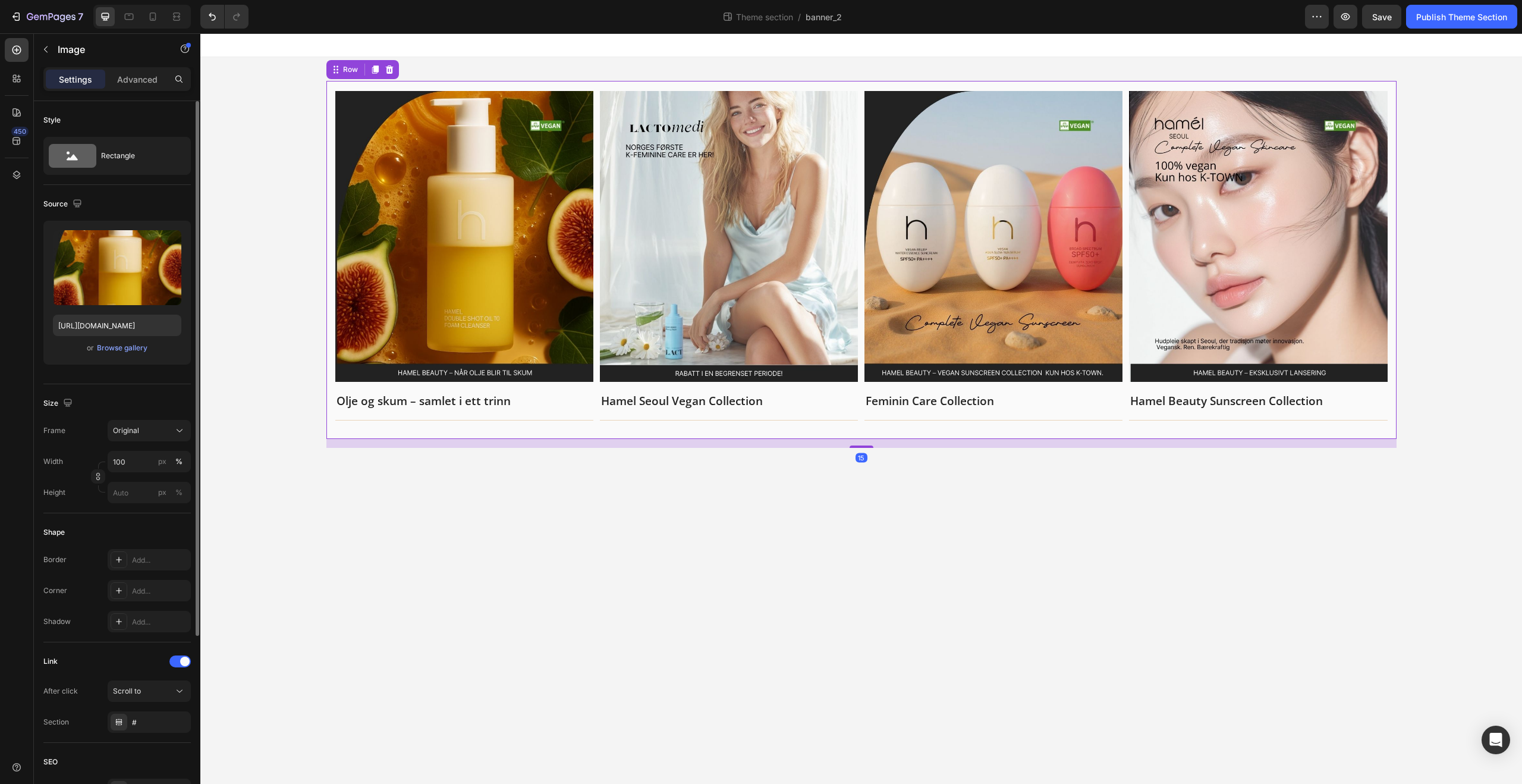
click at [448, 84] on div "Image Olje og skum – samlet i ett trinn Text block Title Line Row Image Hamel S…" at bounding box center [861, 259] width 1070 height 358
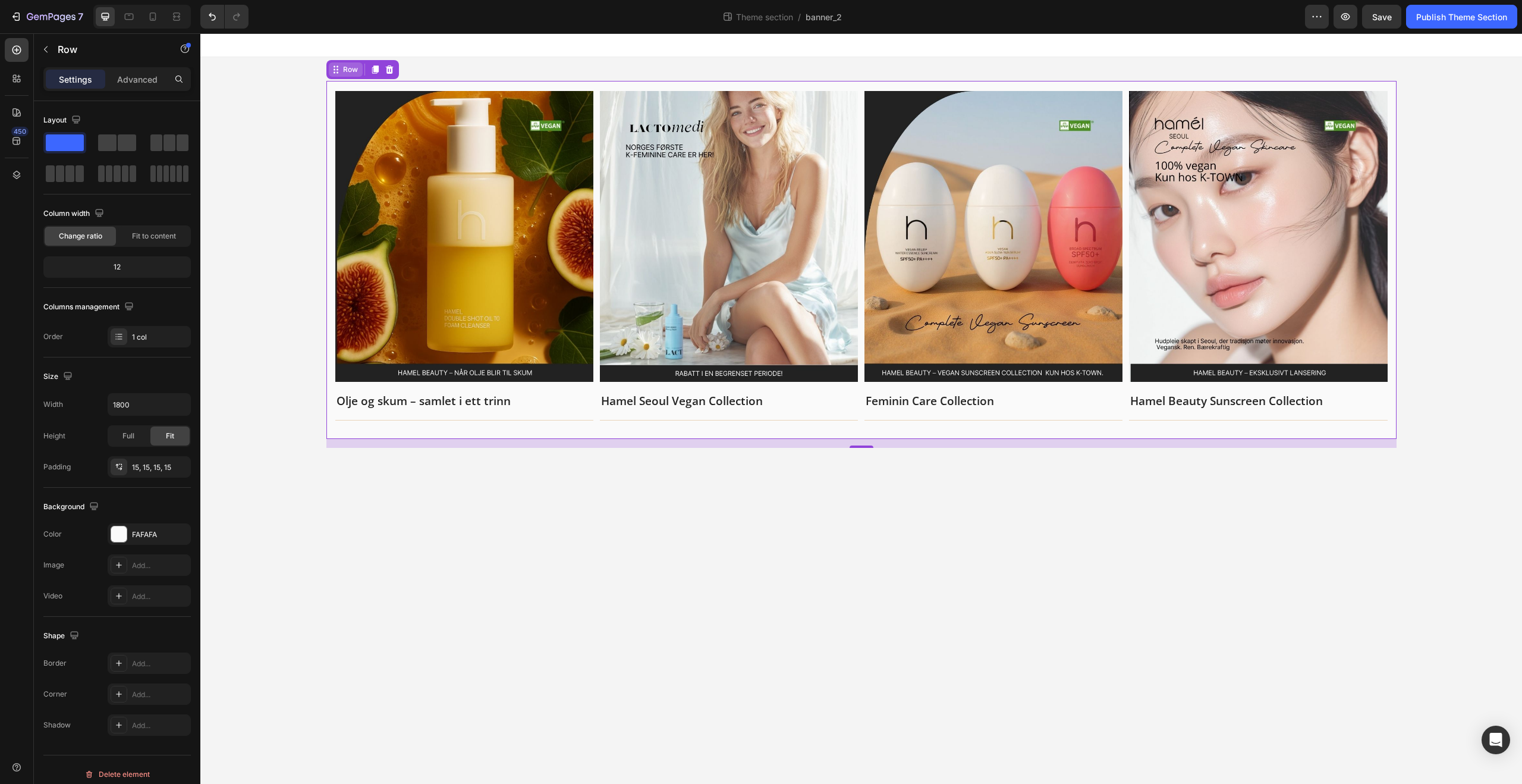
click at [340, 67] on div "Row" at bounding box center [350, 69] width 20 height 10
click at [141, 75] on p "Advanced" at bounding box center [137, 79] width 40 height 13
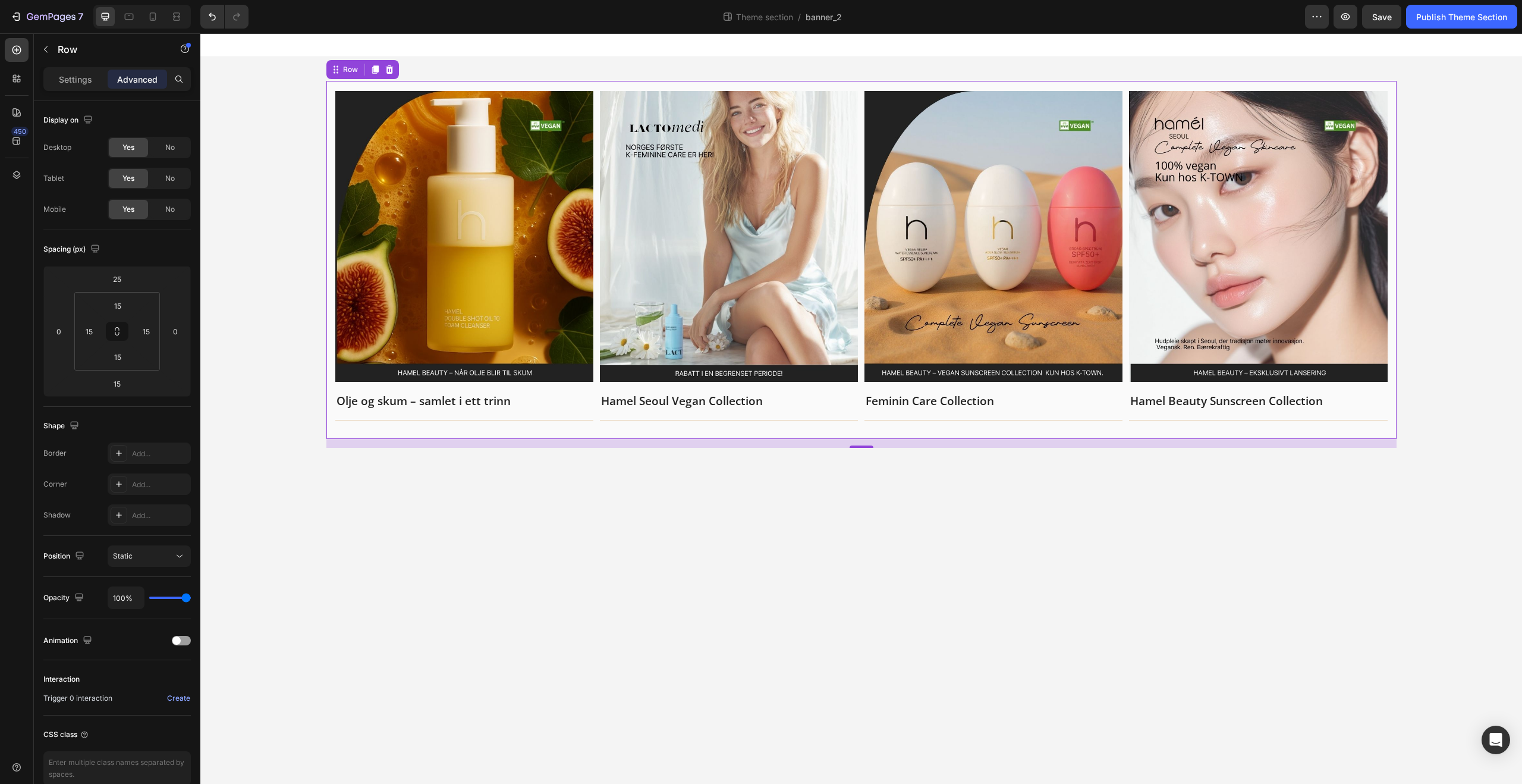
click at [1493, 175] on div "Image Olje og skum – samlet i ett trinn Text block Title Line Row Image Hamel S…" at bounding box center [862, 257] width 1322 height 400
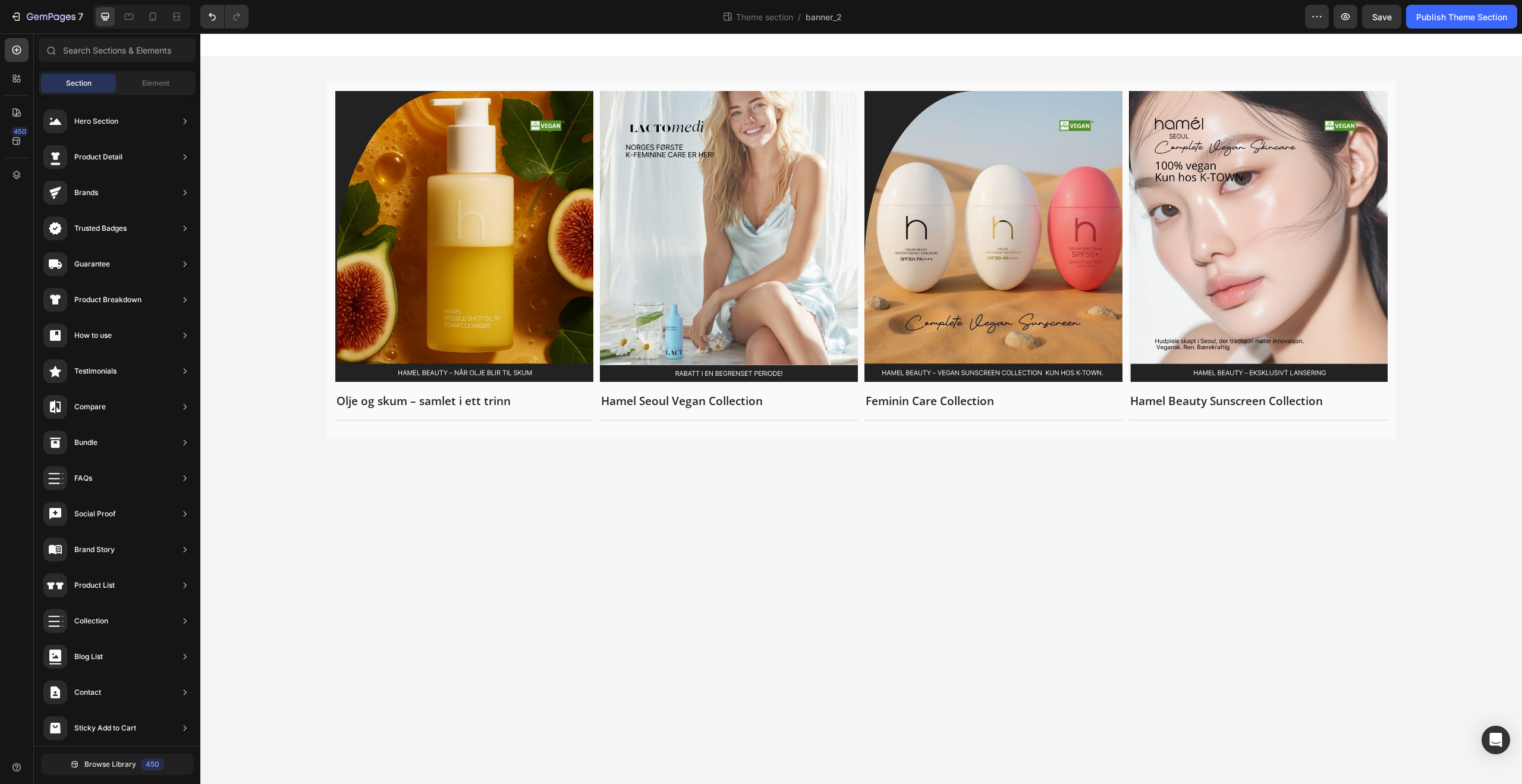
click at [1436, 32] on div "7 Theme section / banner_2 Preview Save Publish Theme Section" at bounding box center [761, 17] width 1522 height 34
click at [1436, 25] on button "Publish Theme Section" at bounding box center [1462, 17] width 111 height 24
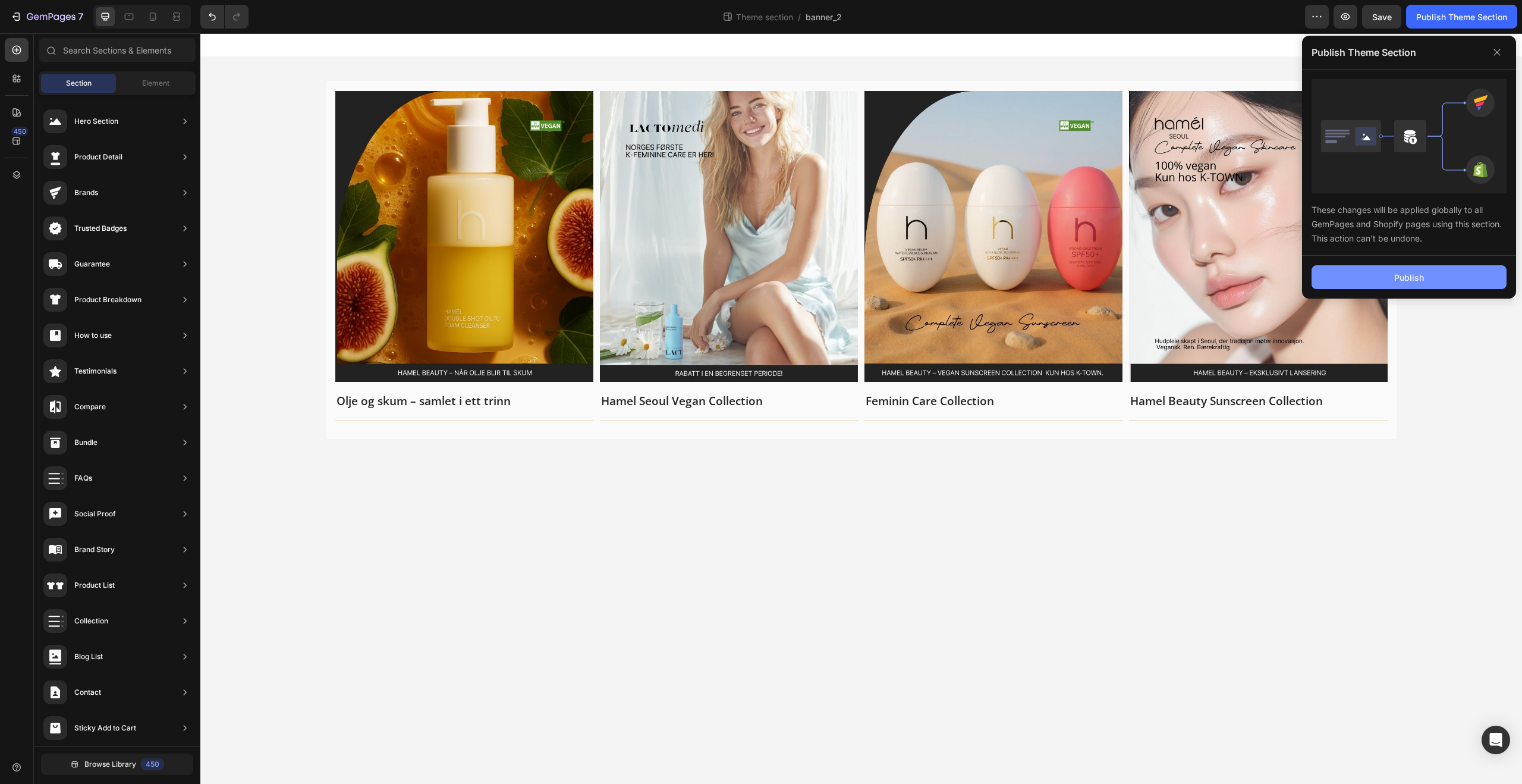
click at [1363, 274] on button "Publish" at bounding box center [1409, 277] width 195 height 24
